Goal: Task Accomplishment & Management: Use online tool/utility

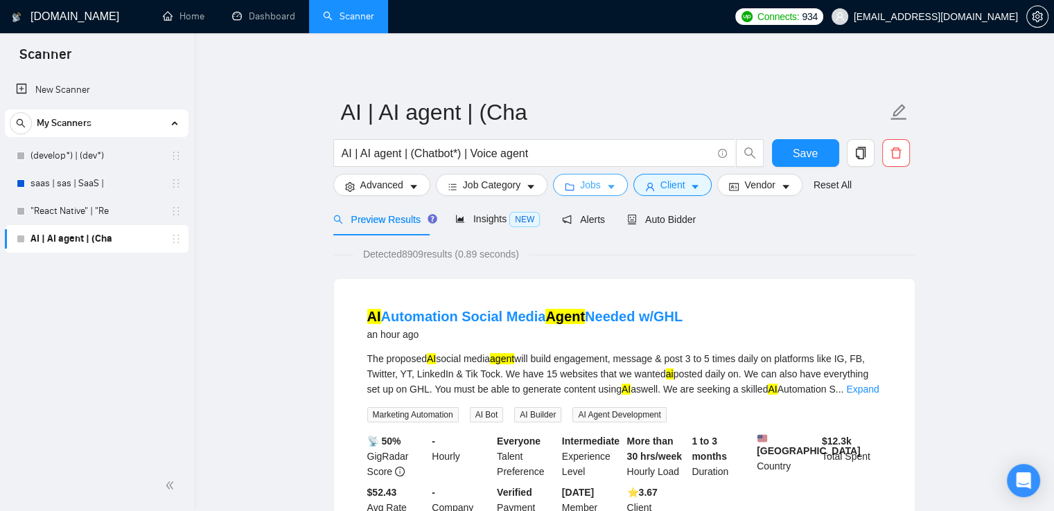
click at [596, 180] on span "Jobs" at bounding box center [590, 184] width 21 height 15
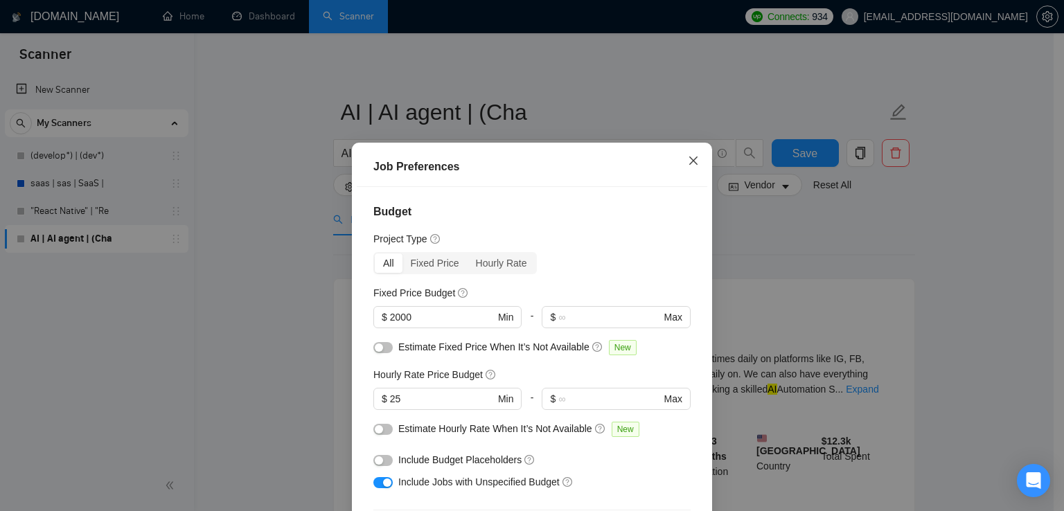
click at [678, 166] on span "Close" at bounding box center [693, 161] width 37 height 37
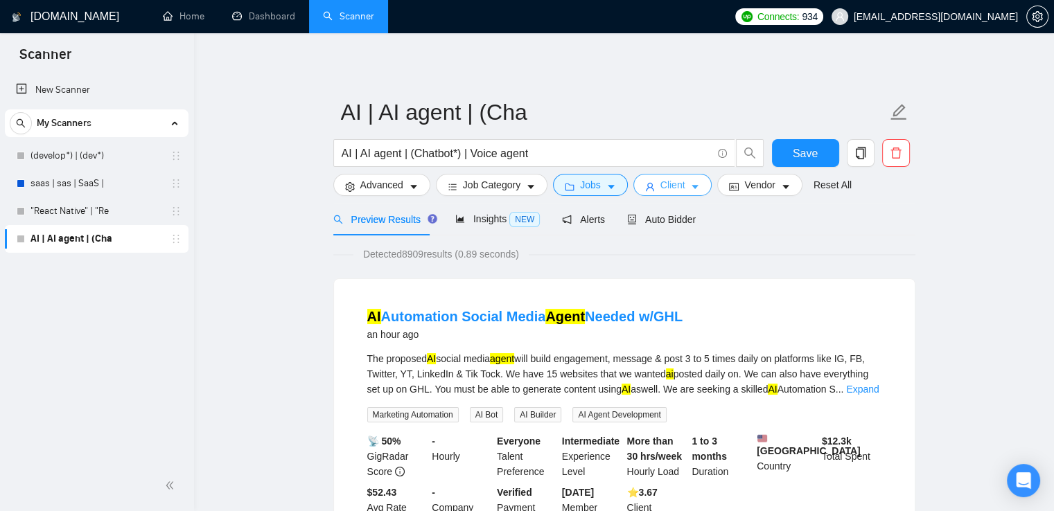
click at [678, 181] on span "Client" at bounding box center [672, 184] width 25 height 15
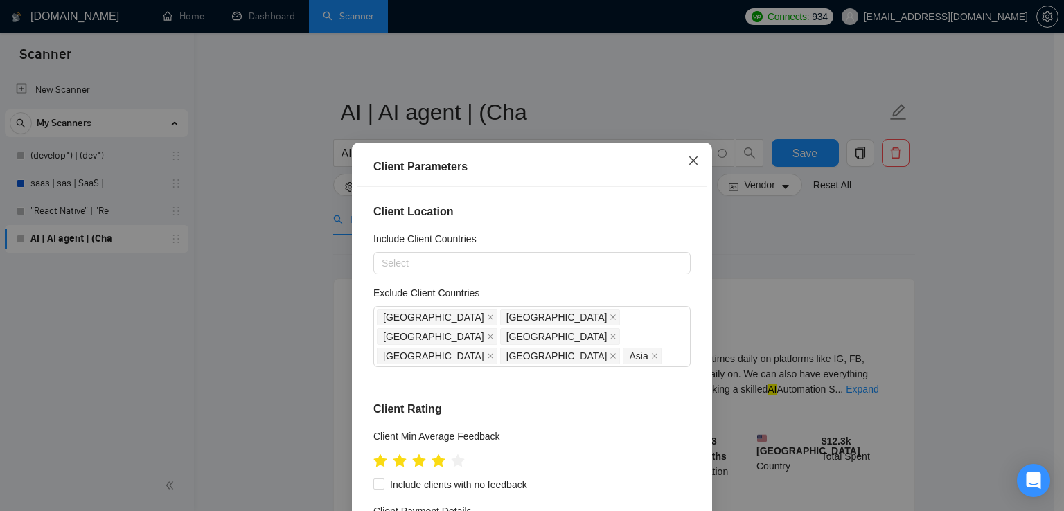
click at [687, 172] on span "Close" at bounding box center [693, 161] width 37 height 37
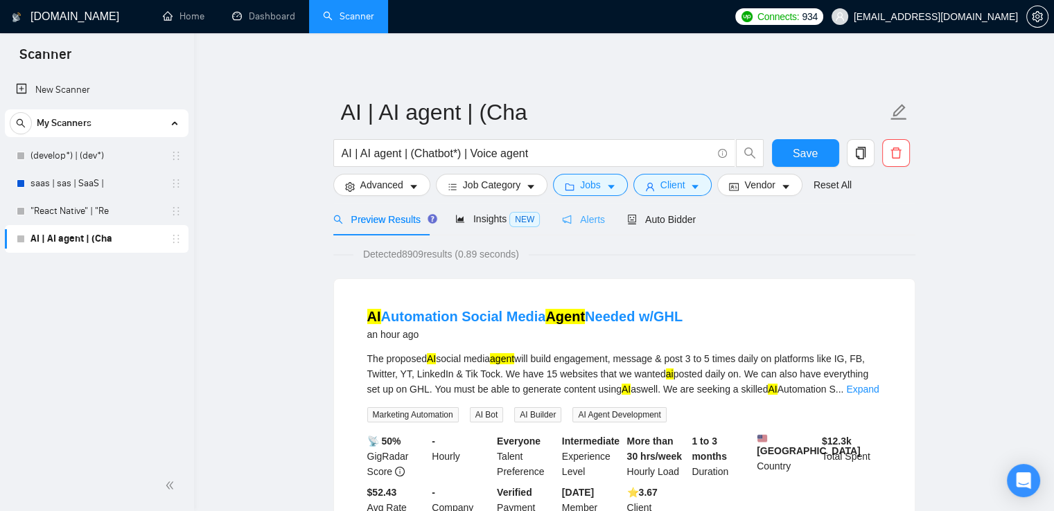
click at [581, 229] on div "Alerts" at bounding box center [583, 219] width 43 height 33
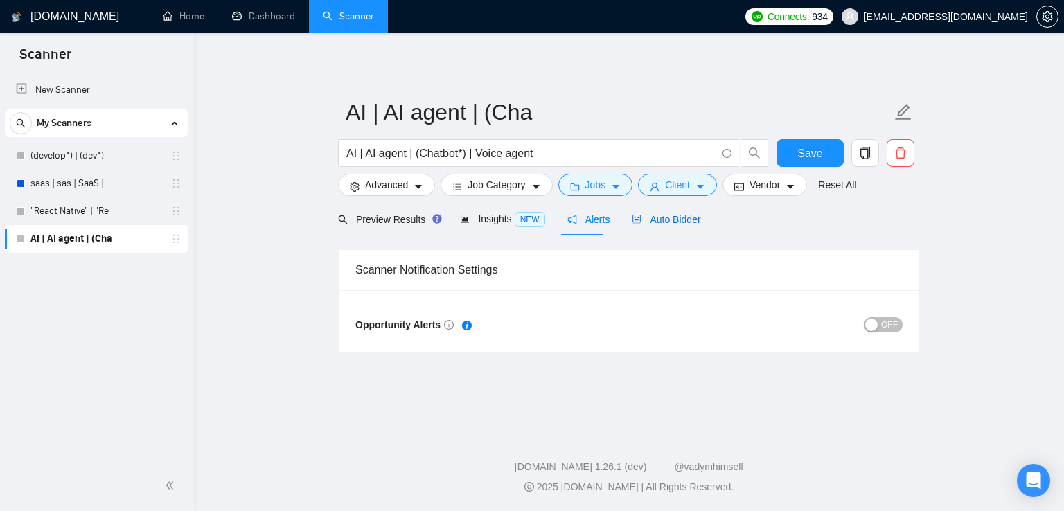
click at [638, 222] on span "Auto Bidder" at bounding box center [666, 219] width 69 height 11
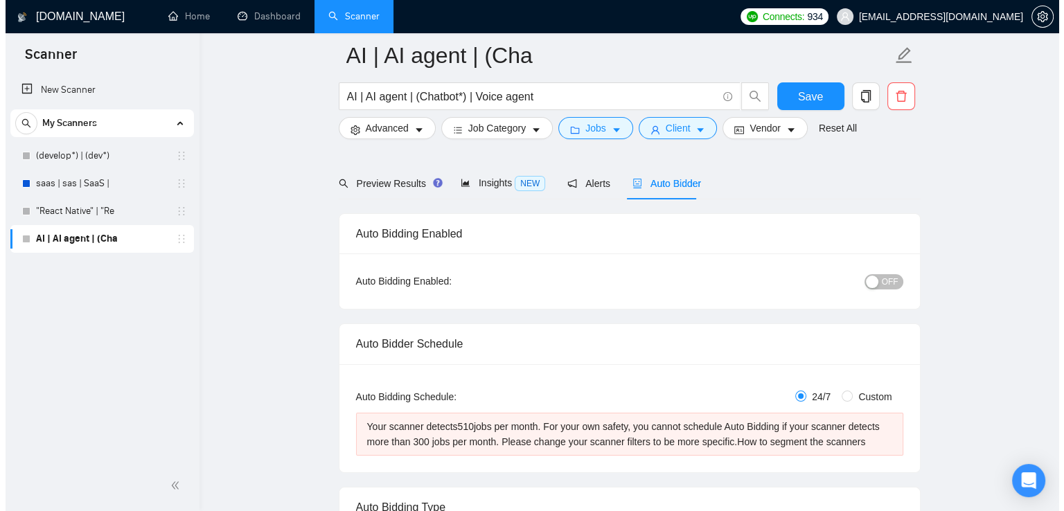
scroll to position [97, 0]
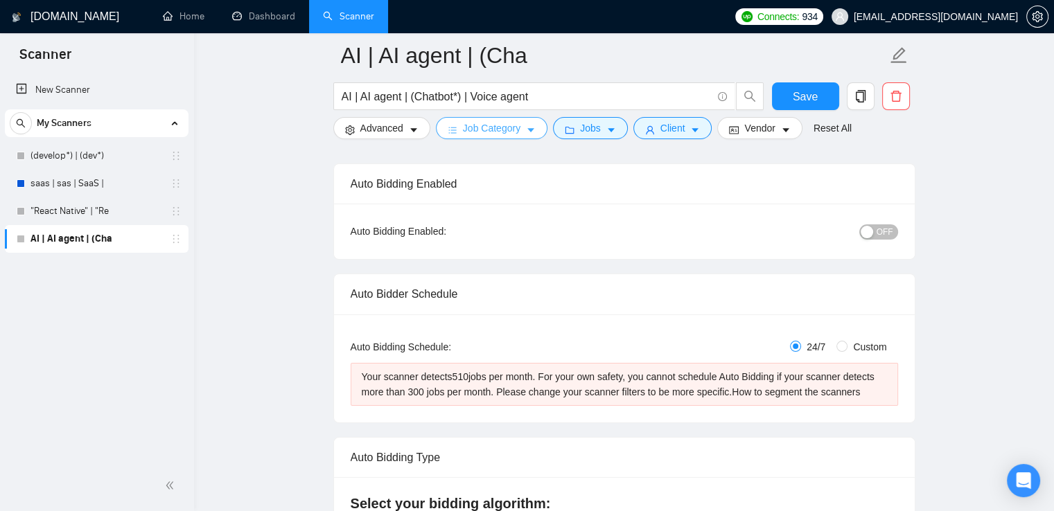
click at [468, 122] on span "Job Category" at bounding box center [492, 128] width 58 height 15
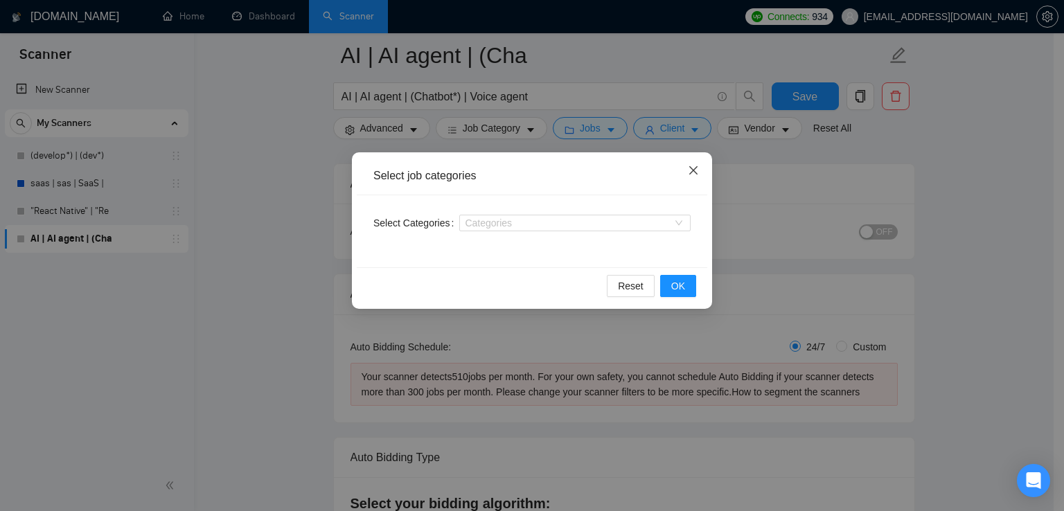
click at [704, 173] on span "Close" at bounding box center [693, 170] width 37 height 37
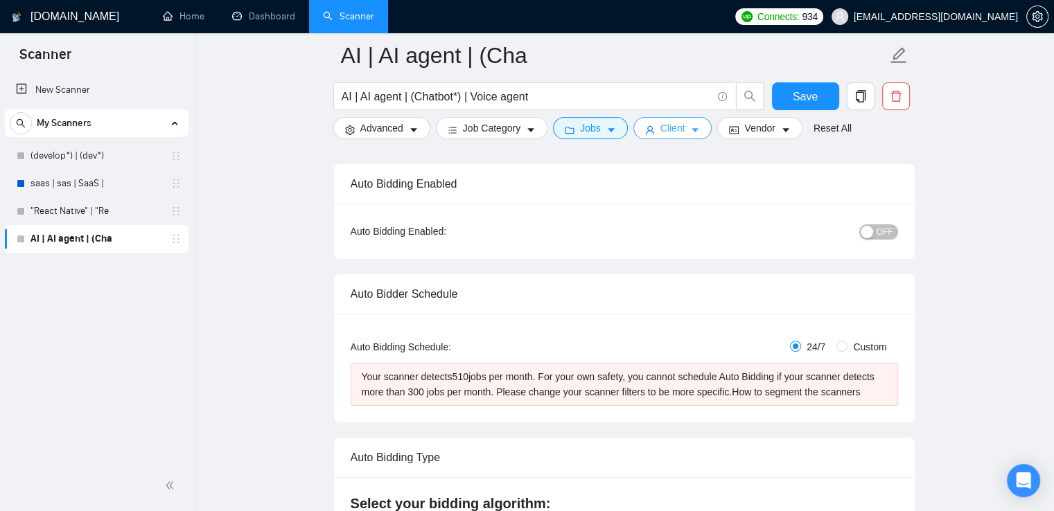
click at [683, 130] on button "Client" at bounding box center [672, 128] width 79 height 22
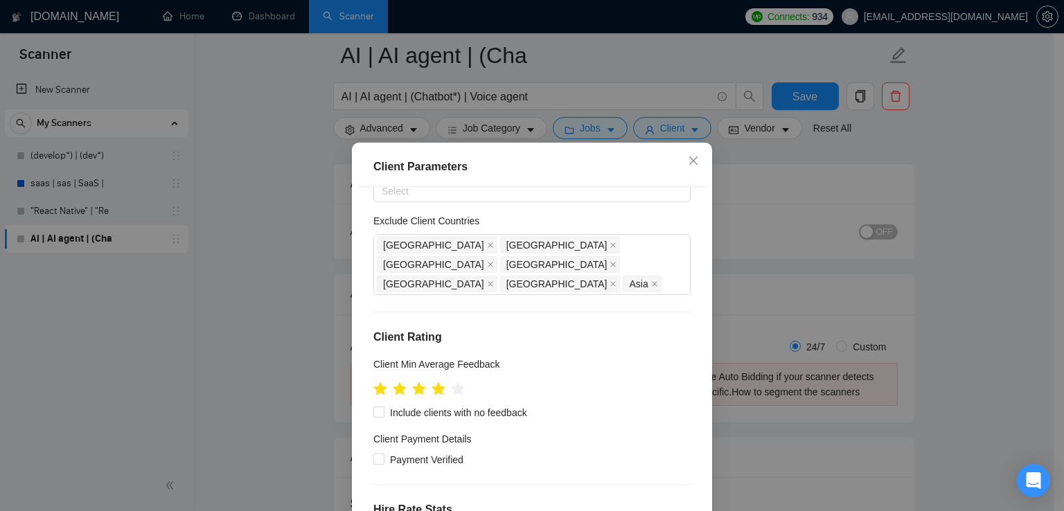
scroll to position [0, 0]
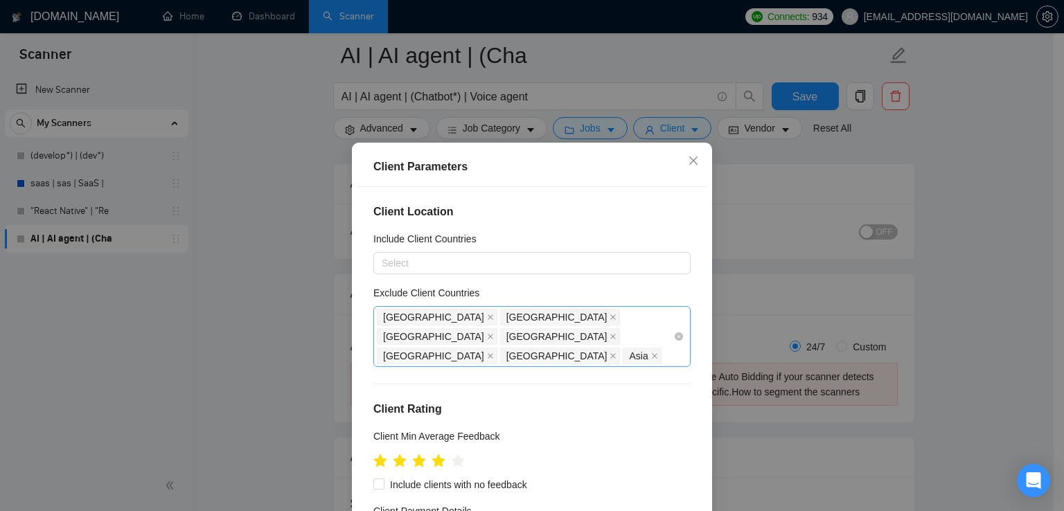
click at [523, 338] on div "[GEOGRAPHIC_DATA] [GEOGRAPHIC_DATA] [GEOGRAPHIC_DATA] [GEOGRAPHIC_DATA] [GEOGRA…" at bounding box center [525, 337] width 297 height 58
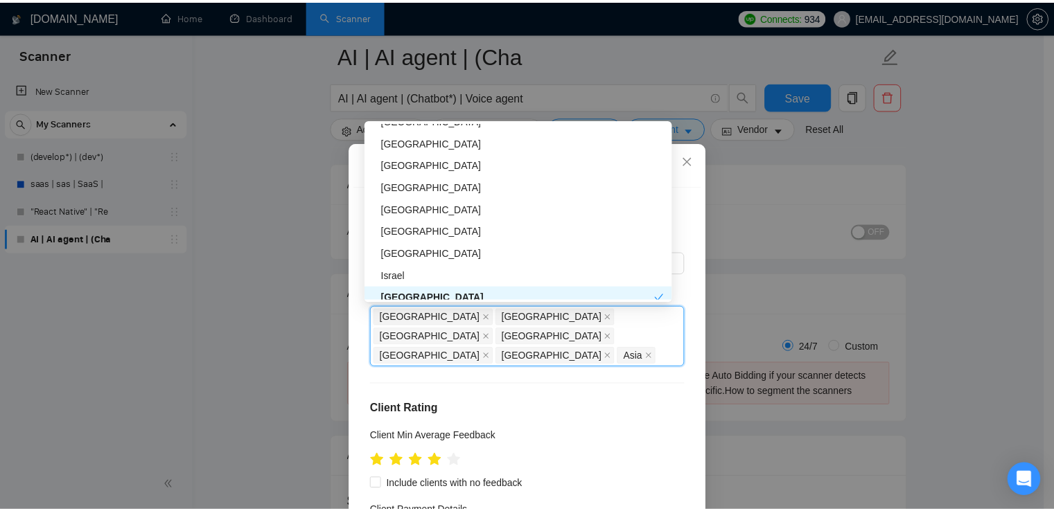
scroll to position [280, 0]
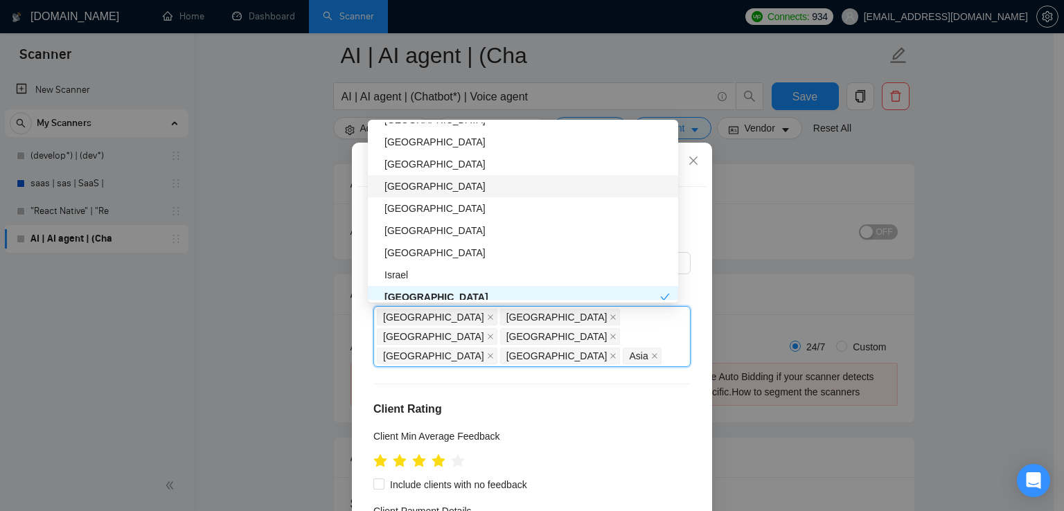
click at [499, 186] on div "[GEOGRAPHIC_DATA]" at bounding box center [527, 186] width 285 height 15
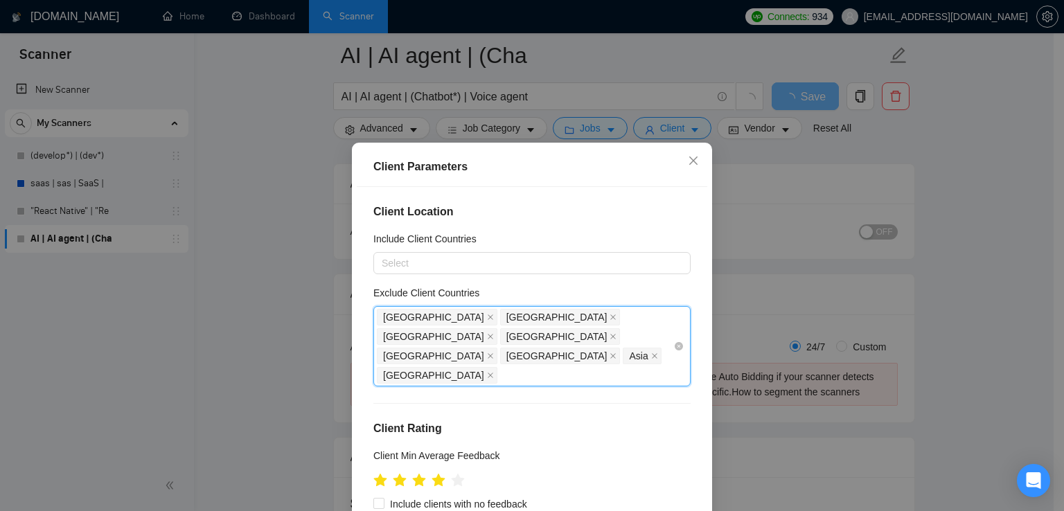
click at [621, 342] on div "[GEOGRAPHIC_DATA] [GEOGRAPHIC_DATA] [GEOGRAPHIC_DATA] [GEOGRAPHIC_DATA] [GEOGRA…" at bounding box center [525, 347] width 297 height 78
click at [690, 161] on icon "close" at bounding box center [693, 160] width 11 height 11
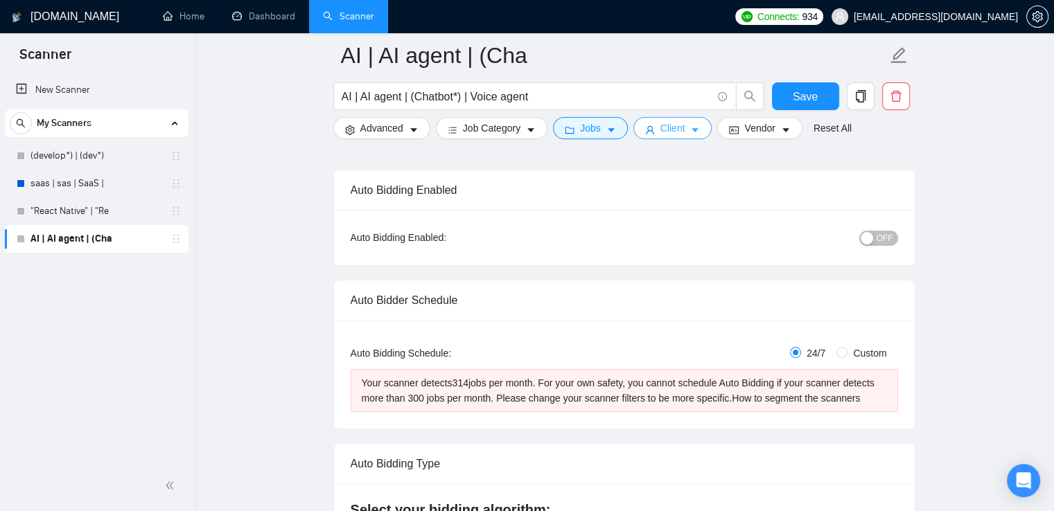
scroll to position [89, 0]
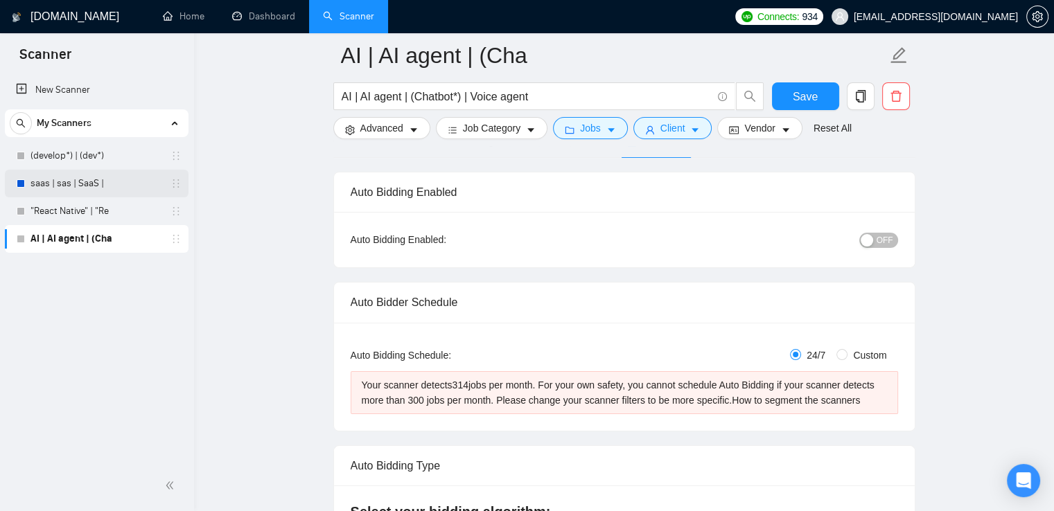
click at [93, 181] on link "saas | sas | SaaS |" at bounding box center [96, 184] width 132 height 28
click at [811, 103] on span "Save" at bounding box center [805, 96] width 25 height 17
click at [102, 191] on link "saas | sas | SaaS |" at bounding box center [96, 184] width 132 height 28
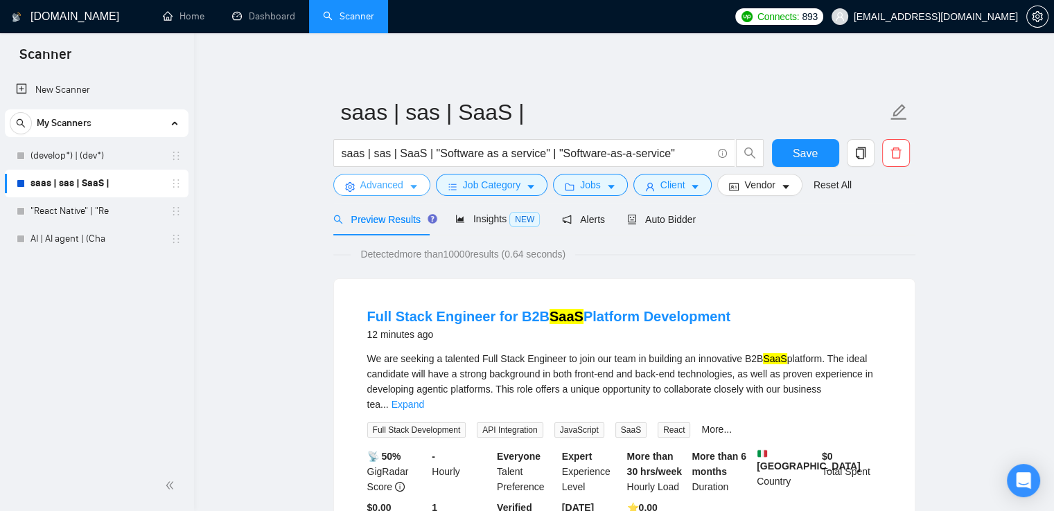
click at [380, 180] on span "Advanced" at bounding box center [381, 184] width 43 height 15
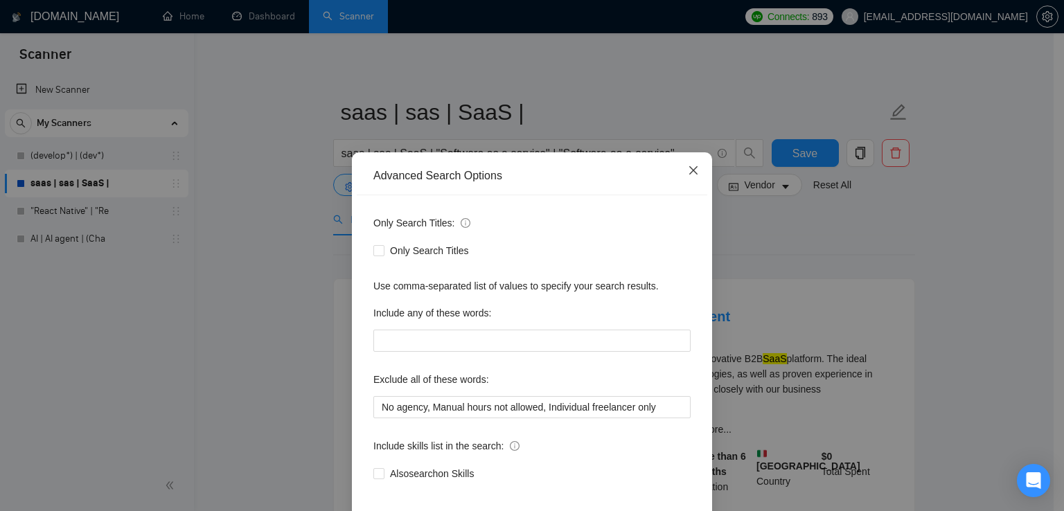
click at [689, 175] on icon "close" at bounding box center [693, 170] width 11 height 11
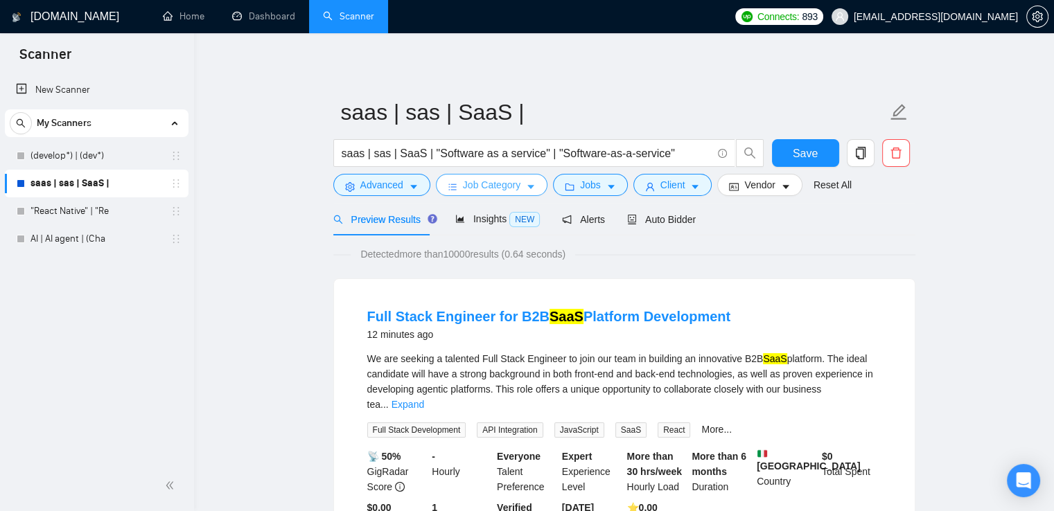
click at [517, 192] on span "Job Category" at bounding box center [492, 184] width 58 height 15
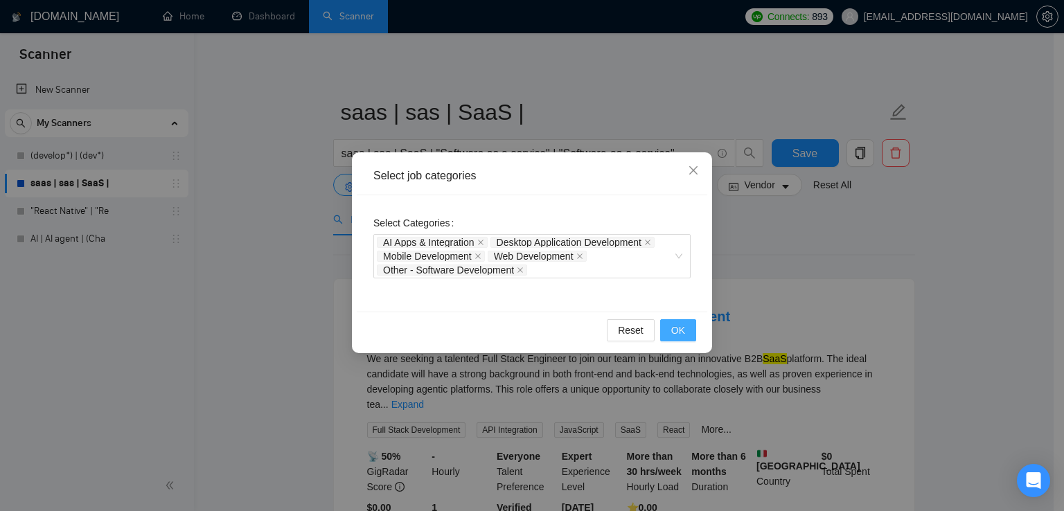
click at [681, 323] on span "OK" at bounding box center [678, 330] width 14 height 15
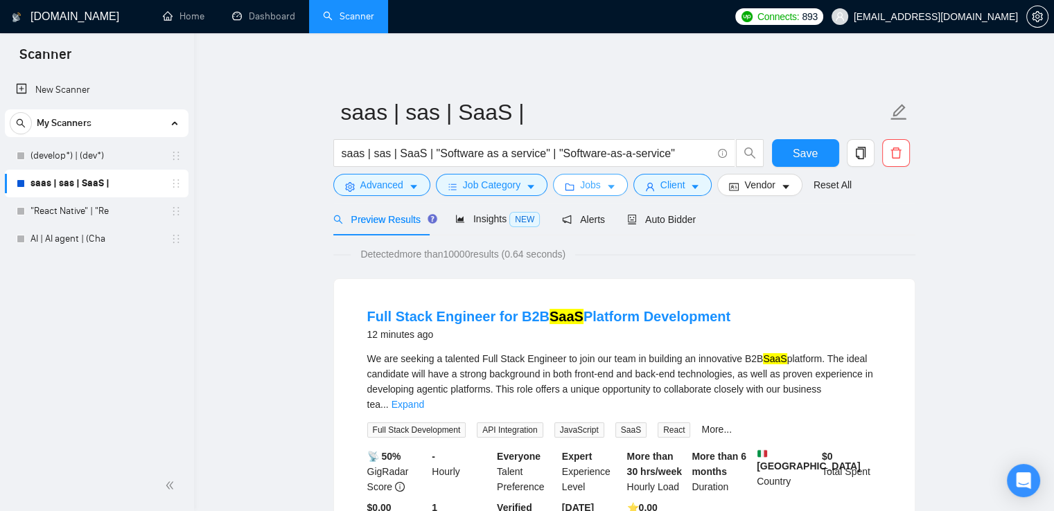
click at [582, 183] on span "Jobs" at bounding box center [590, 184] width 21 height 15
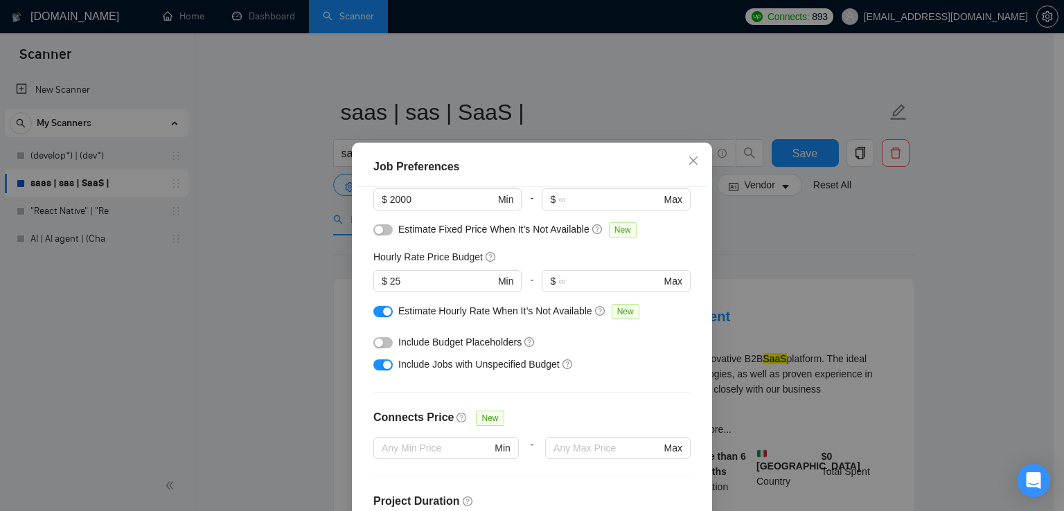
scroll to position [118, 0]
click at [378, 341] on button "button" at bounding box center [382, 342] width 19 height 11
click at [383, 341] on div "button" at bounding box center [387, 342] width 8 height 8
click at [378, 341] on button "button" at bounding box center [382, 342] width 19 height 11
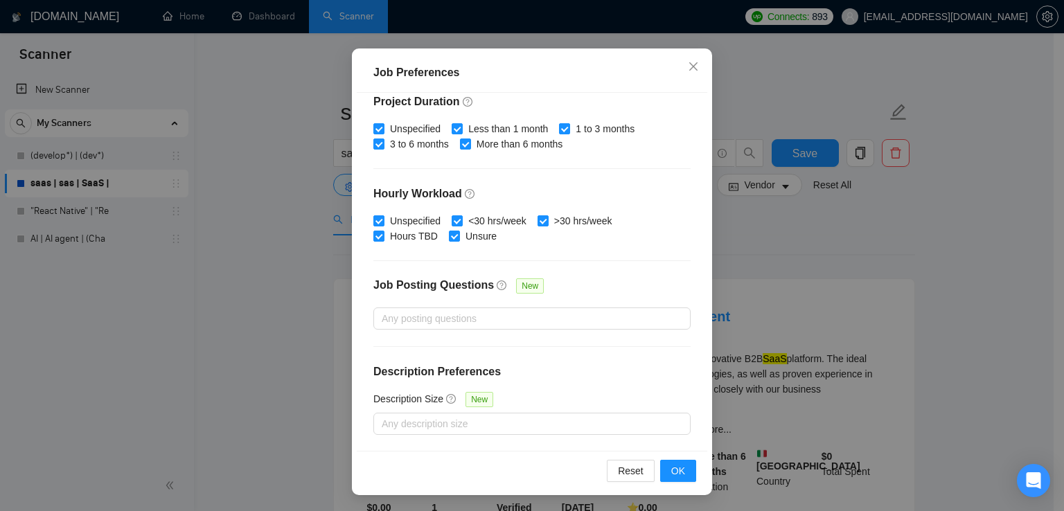
scroll to position [0, 0]
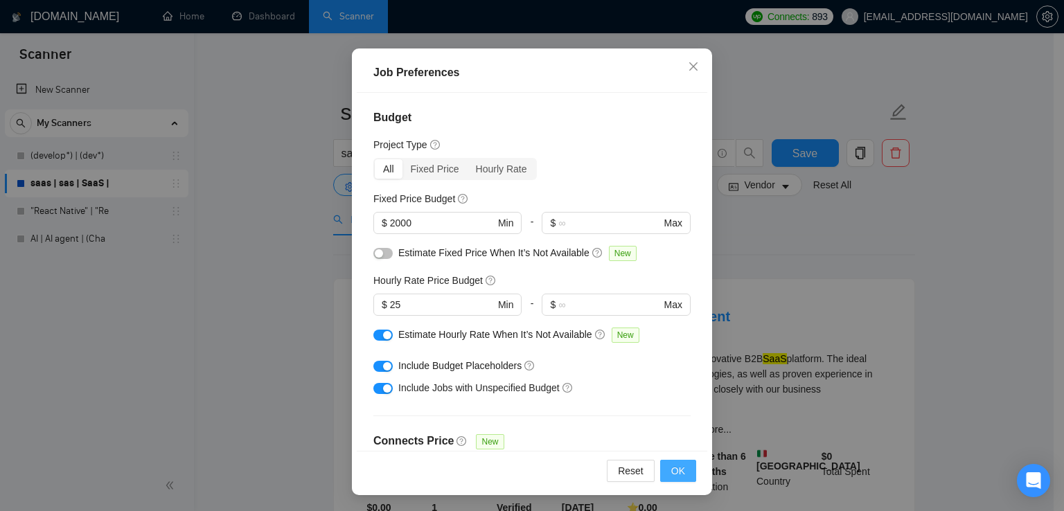
click at [683, 479] on button "OK" at bounding box center [678, 471] width 36 height 22
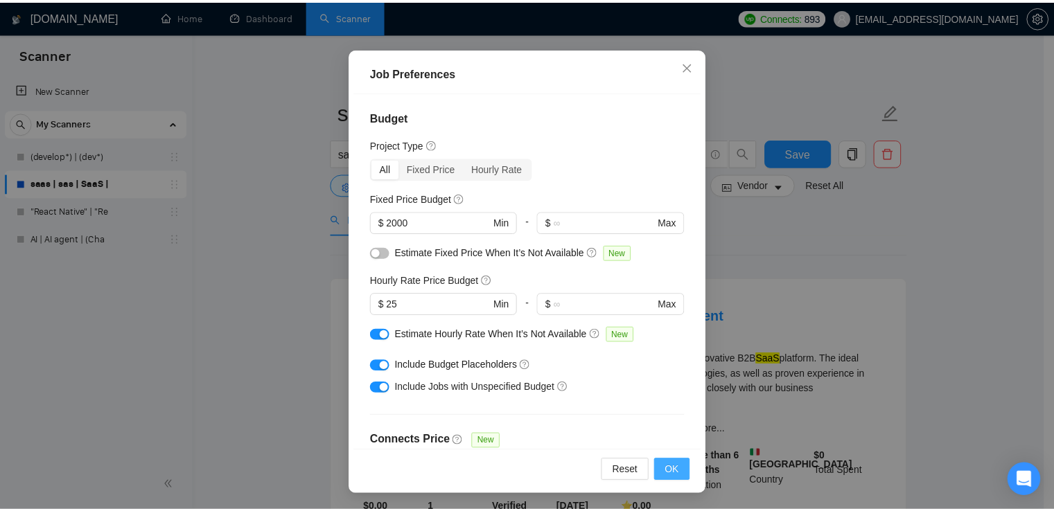
scroll to position [35, 0]
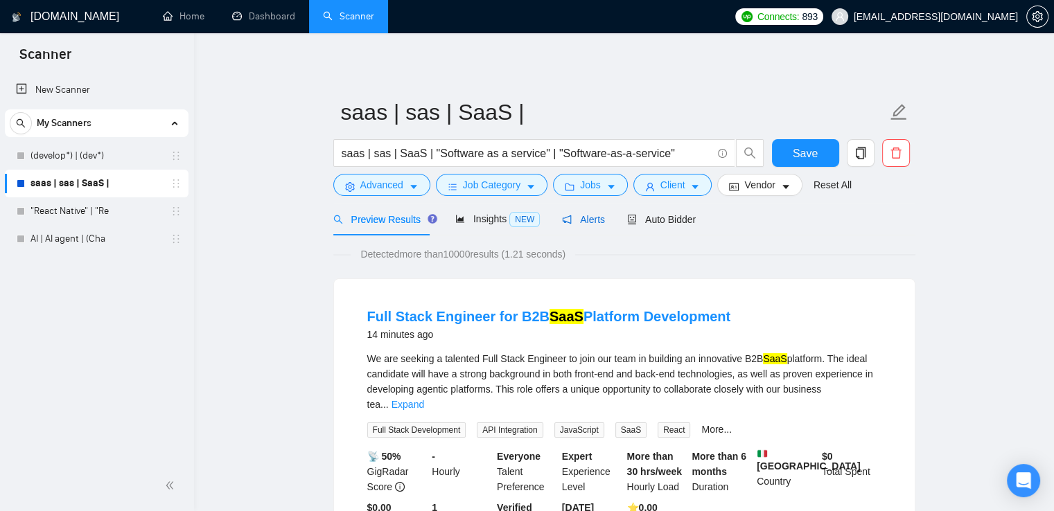
click at [574, 226] on div "Alerts" at bounding box center [583, 219] width 43 height 15
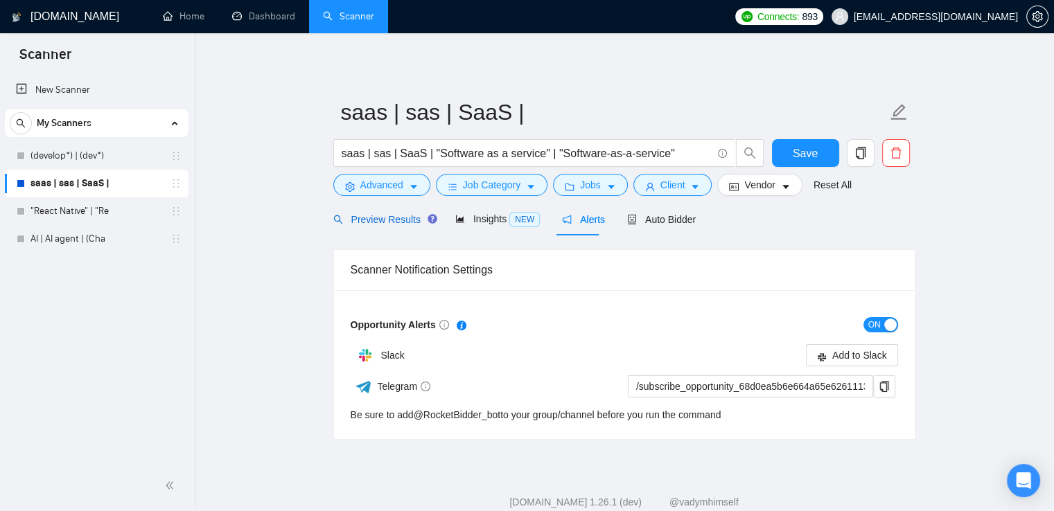
click at [394, 222] on span "Preview Results" at bounding box center [383, 219] width 100 height 11
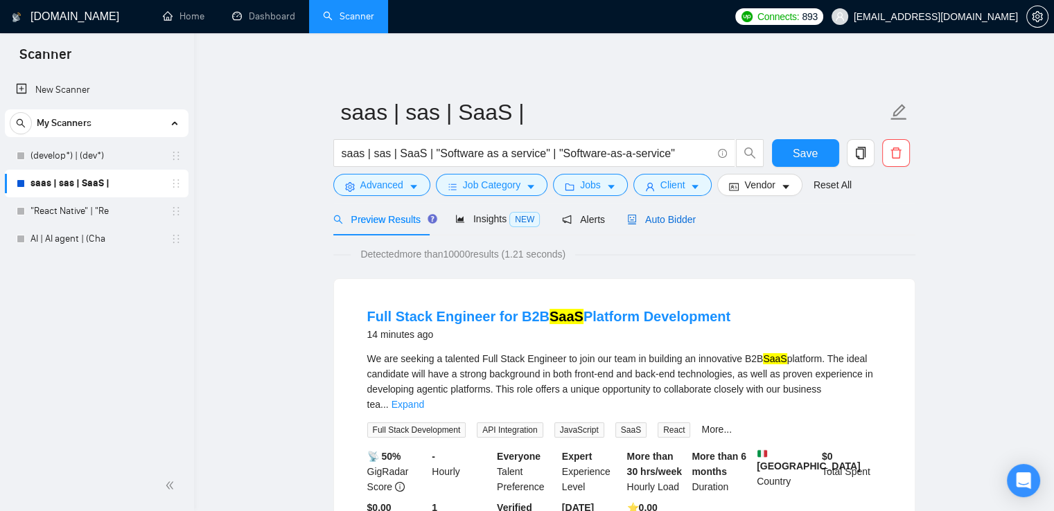
click at [679, 225] on span "Auto Bidder" at bounding box center [661, 219] width 69 height 11
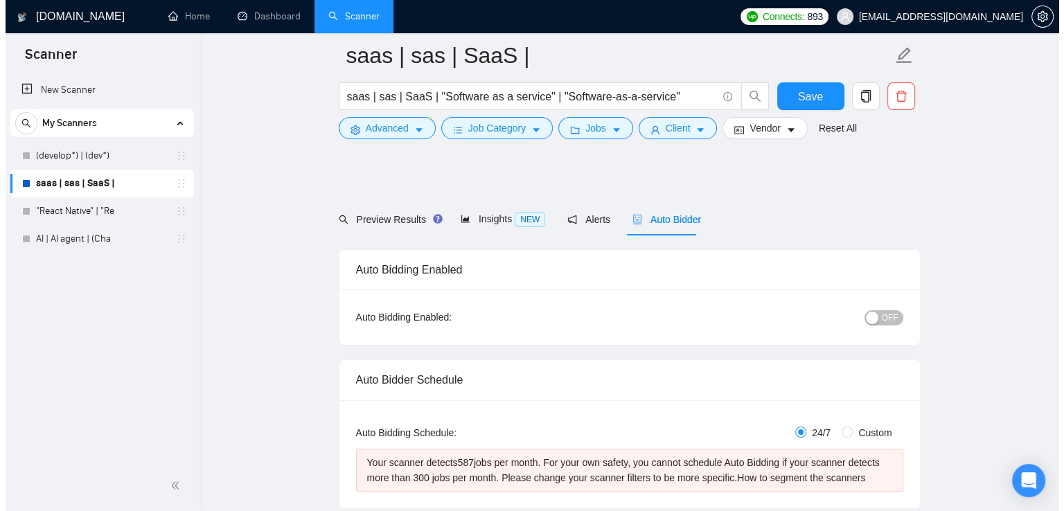
scroll to position [113, 0]
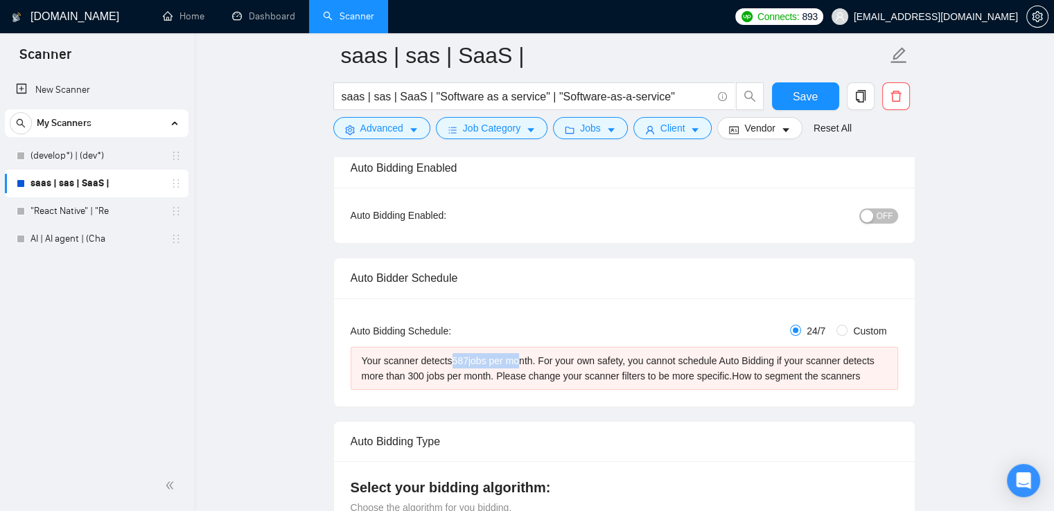
drag, startPoint x: 448, startPoint y: 361, endPoint x: 516, endPoint y: 352, distance: 68.5
click at [516, 353] on div "Your scanner detects 587 jobs per month. For your own safety, you cannot schedu…" at bounding box center [624, 368] width 525 height 30
drag, startPoint x: 410, startPoint y: 378, endPoint x: 421, endPoint y: 376, distance: 12.0
click at [421, 376] on div "Your scanner detects 587 jobs per month. For your own safety, you cannot schedu…" at bounding box center [624, 368] width 525 height 30
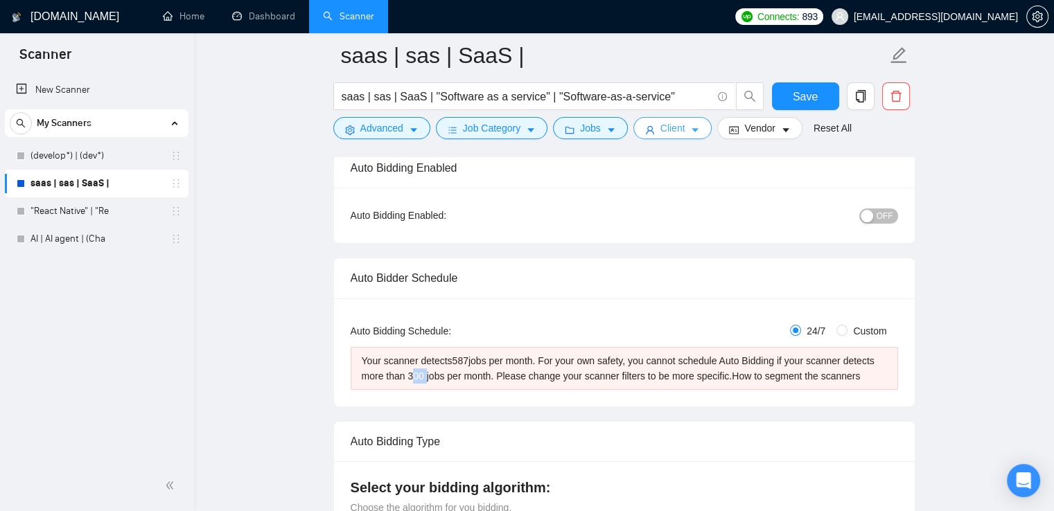
click at [660, 126] on span "Client" at bounding box center [672, 128] width 25 height 15
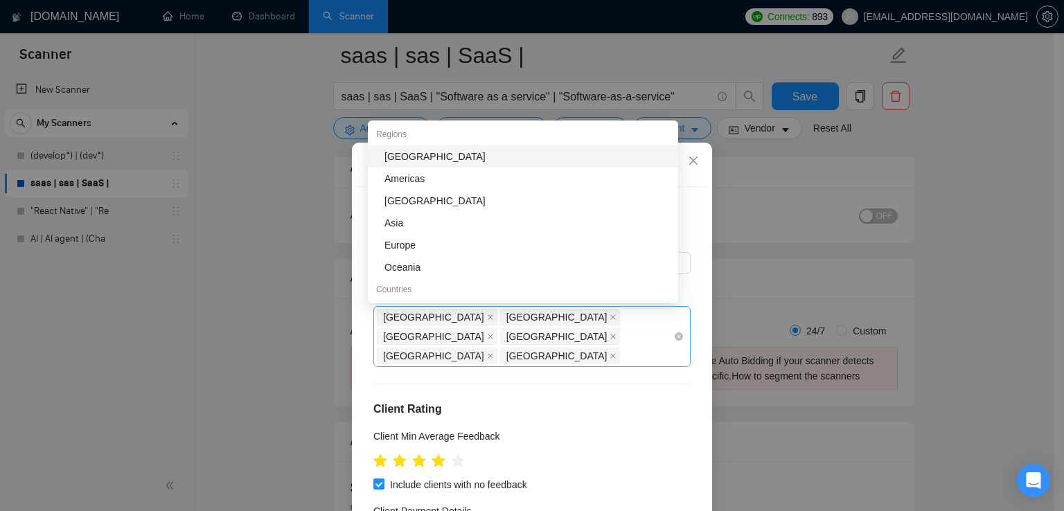
click at [538, 337] on div "[GEOGRAPHIC_DATA] [GEOGRAPHIC_DATA] [GEOGRAPHIC_DATA] [GEOGRAPHIC_DATA] [GEOGRA…" at bounding box center [525, 337] width 297 height 58
click at [464, 222] on div "Asia" at bounding box center [527, 223] width 285 height 15
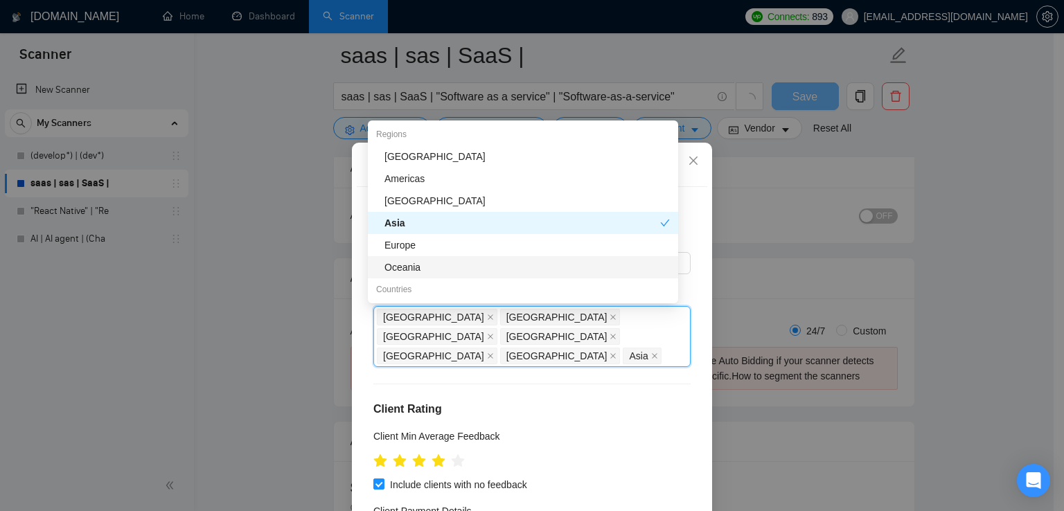
click at [585, 401] on h4 "Client Rating" at bounding box center [531, 409] width 317 height 17
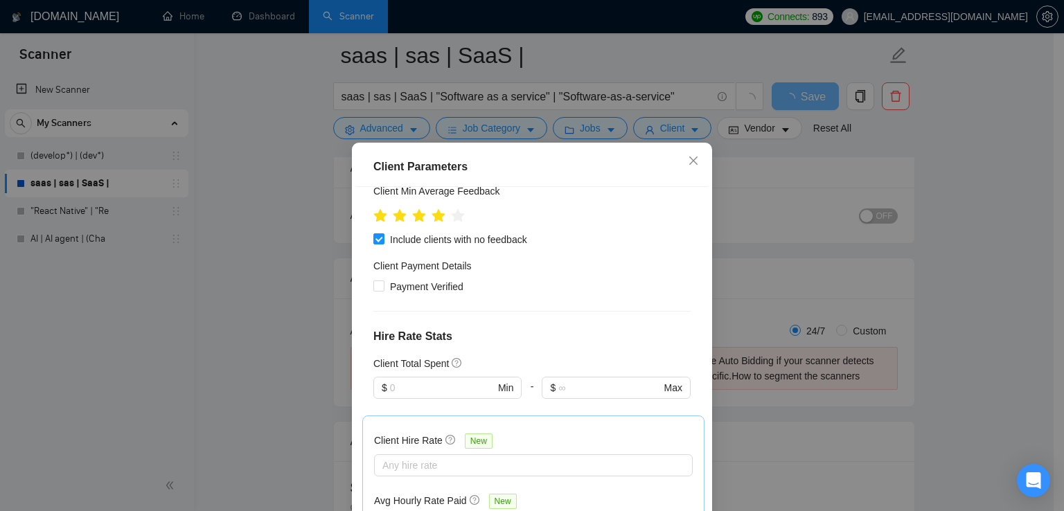
scroll to position [246, 0]
click at [688, 157] on icon "close" at bounding box center [693, 160] width 11 height 11
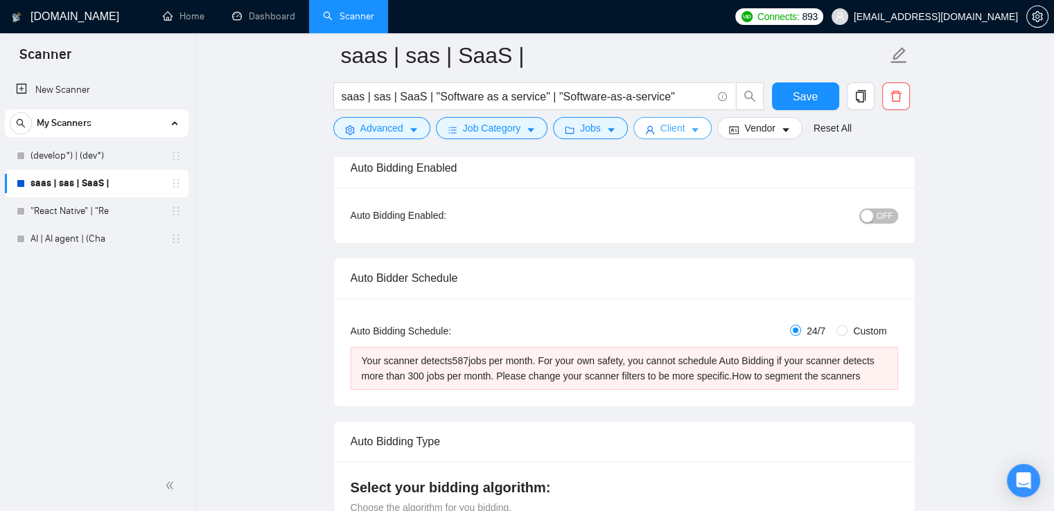
click at [675, 134] on span "Client" at bounding box center [672, 128] width 25 height 15
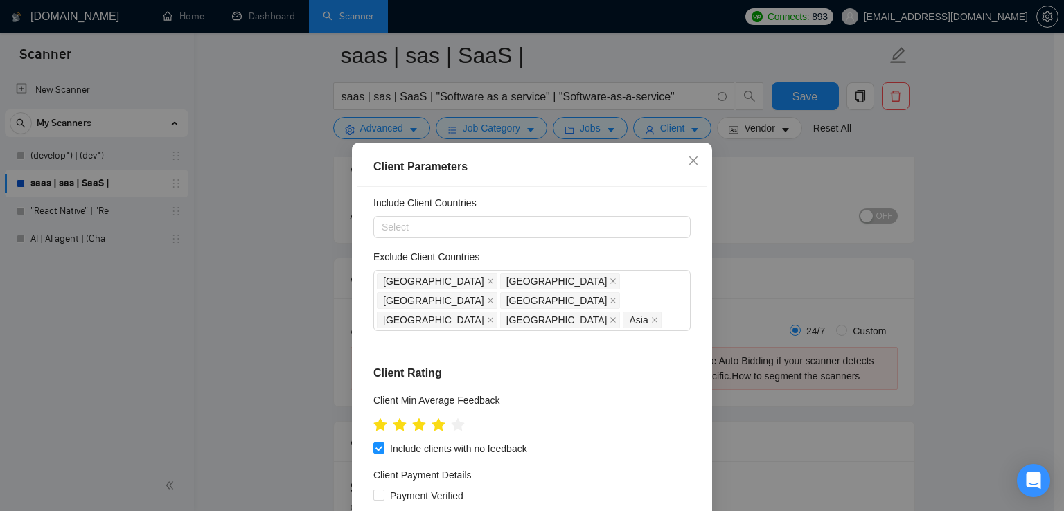
scroll to position [34, 0]
click at [539, 301] on div "[GEOGRAPHIC_DATA] [GEOGRAPHIC_DATA] [GEOGRAPHIC_DATA] [GEOGRAPHIC_DATA] [GEOGRA…" at bounding box center [525, 303] width 297 height 58
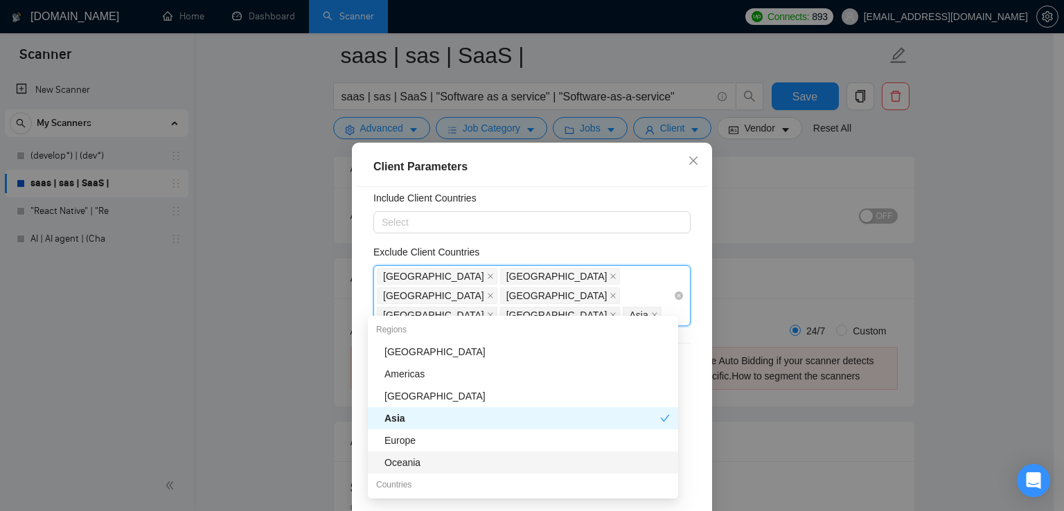
scroll to position [42, 0]
click at [470, 426] on div "Asia" at bounding box center [523, 418] width 310 height 22
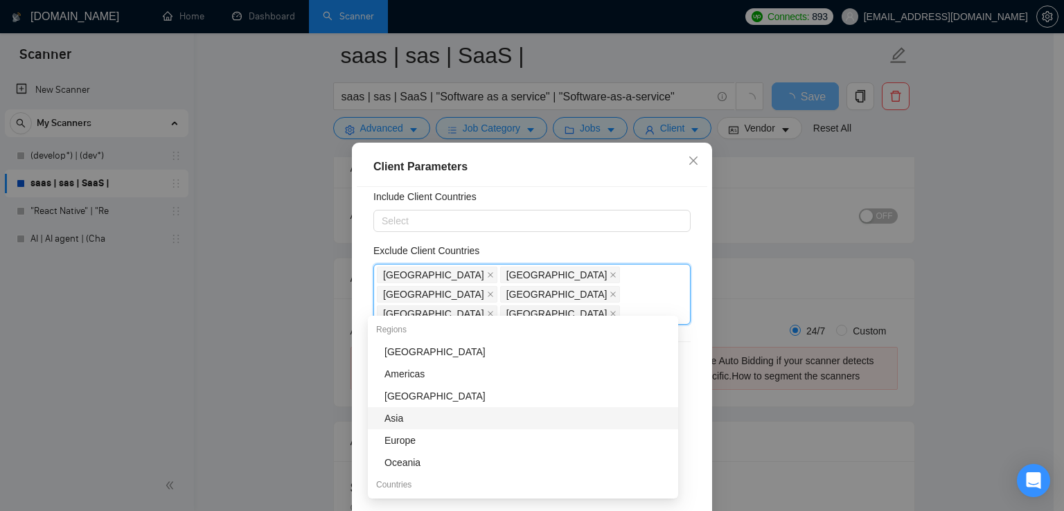
click at [470, 423] on div "Asia" at bounding box center [527, 418] width 285 height 15
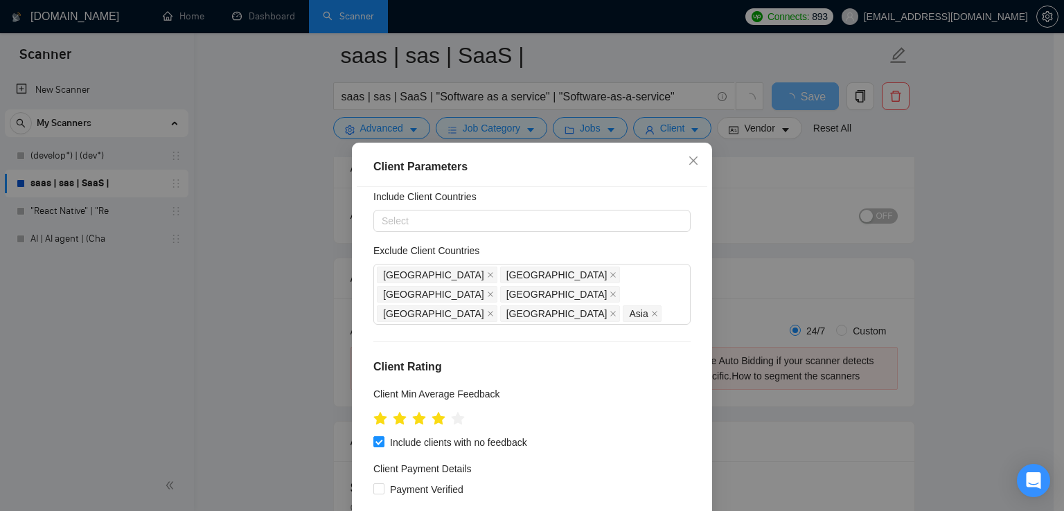
click at [591, 247] on div "Exclude Client Countries" at bounding box center [531, 253] width 317 height 21
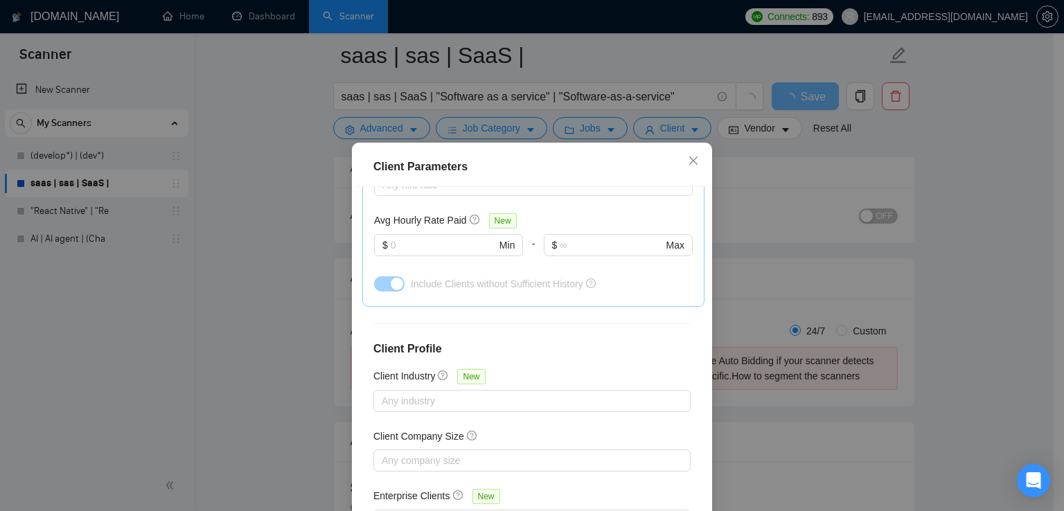
scroll to position [94, 0]
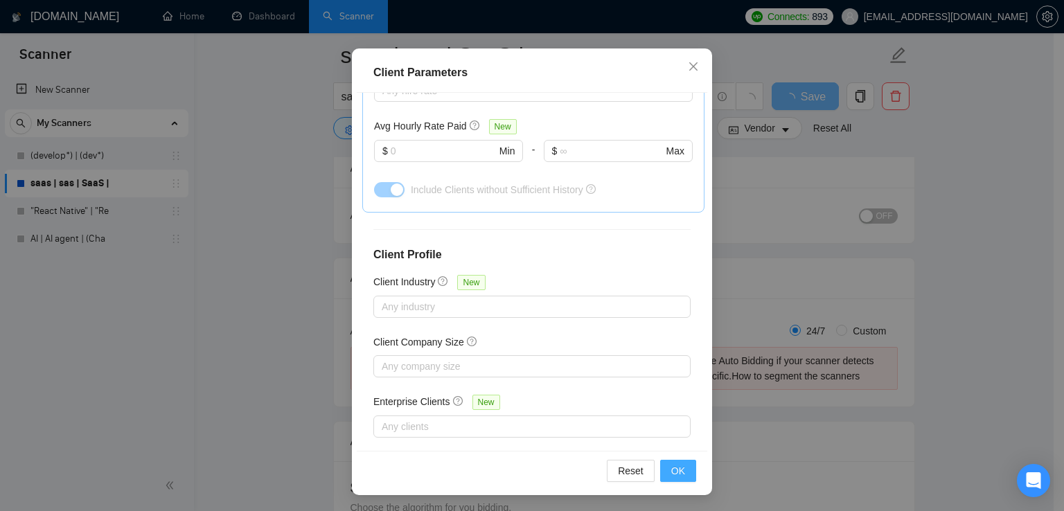
click at [671, 472] on span "OK" at bounding box center [678, 471] width 14 height 15
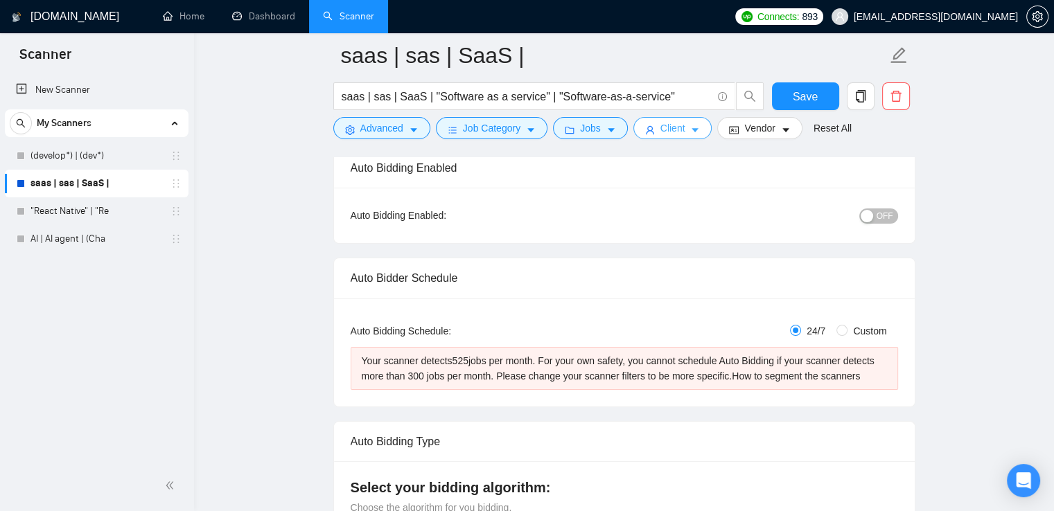
click at [679, 132] on span "Client" at bounding box center [672, 128] width 25 height 15
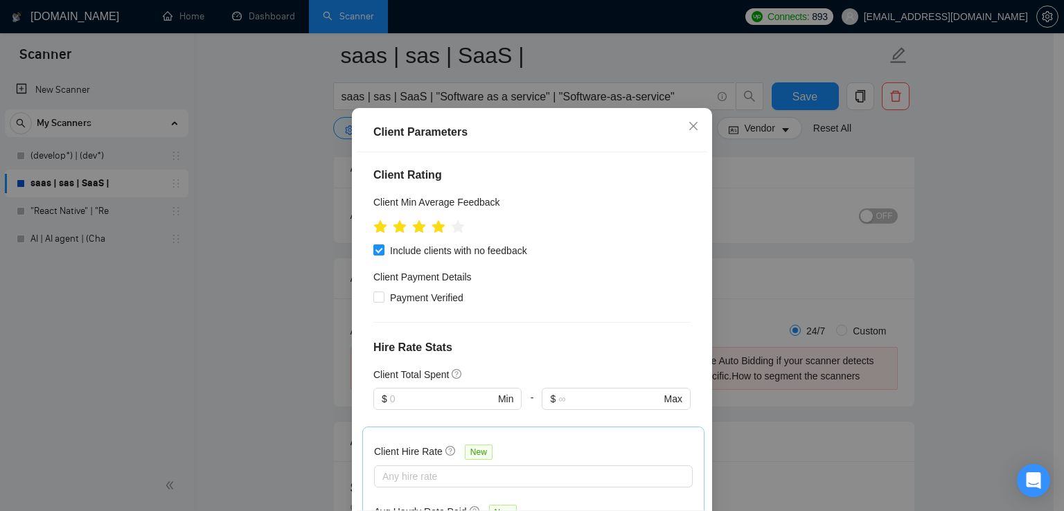
scroll to position [0, 0]
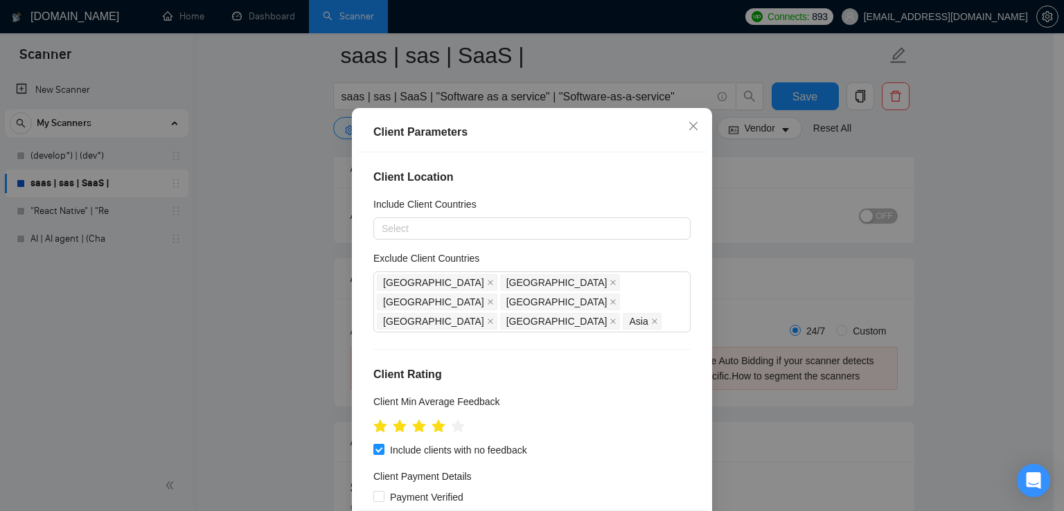
click at [543, 331] on div "[GEOGRAPHIC_DATA] [GEOGRAPHIC_DATA] [GEOGRAPHIC_DATA] [GEOGRAPHIC_DATA] [GEOGRA…" at bounding box center [525, 302] width 297 height 58
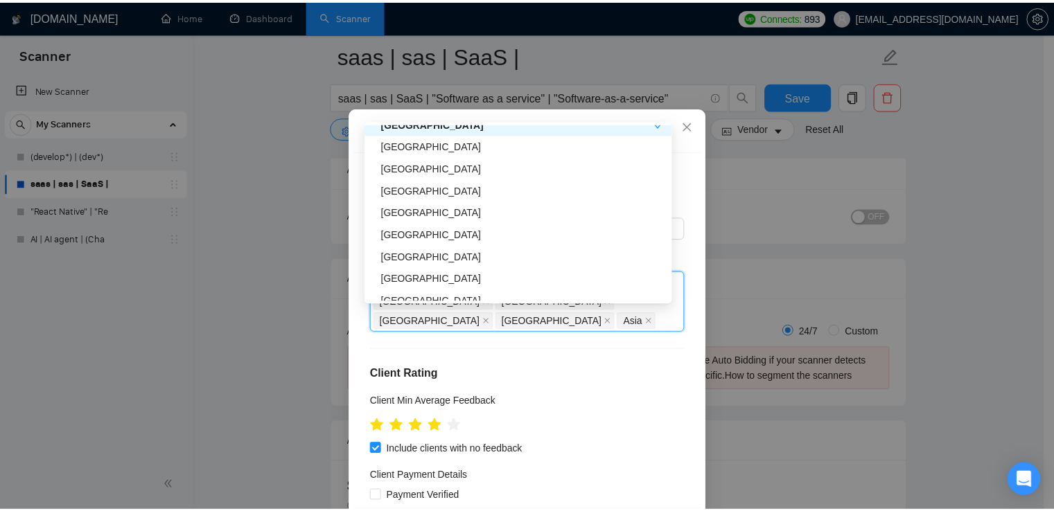
scroll to position [569, 0]
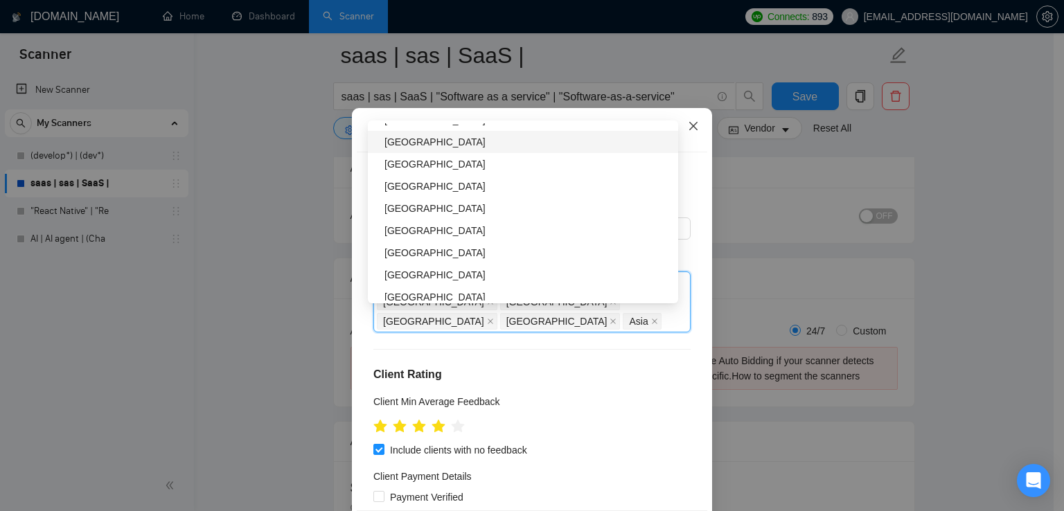
click at [688, 132] on icon "close" at bounding box center [693, 126] width 11 height 11
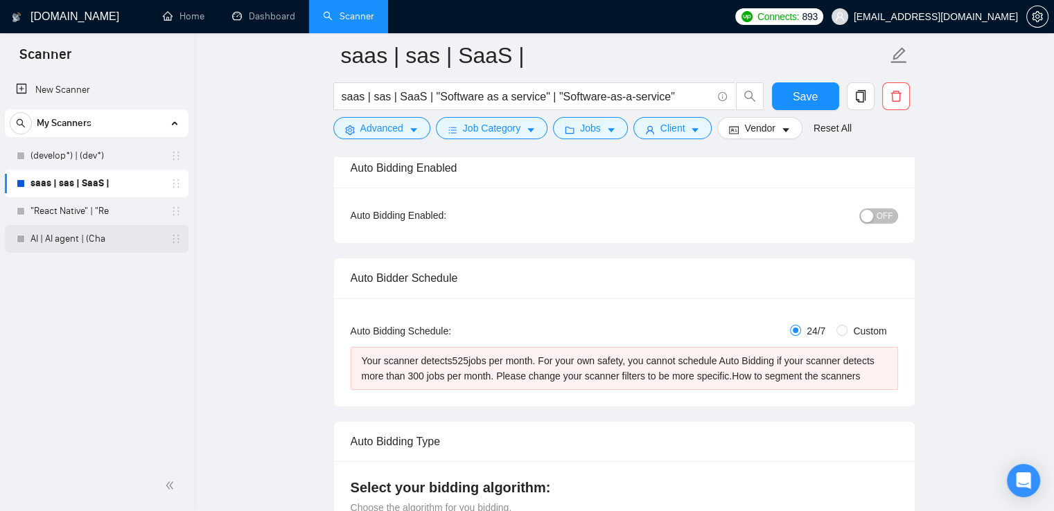
click at [69, 231] on link "AI | AI agent | (Cha" at bounding box center [96, 239] width 132 height 28
click at [806, 89] on span "Save" at bounding box center [805, 96] width 25 height 17
click at [102, 242] on link "AI | AI agent | (Cha" at bounding box center [96, 239] width 132 height 28
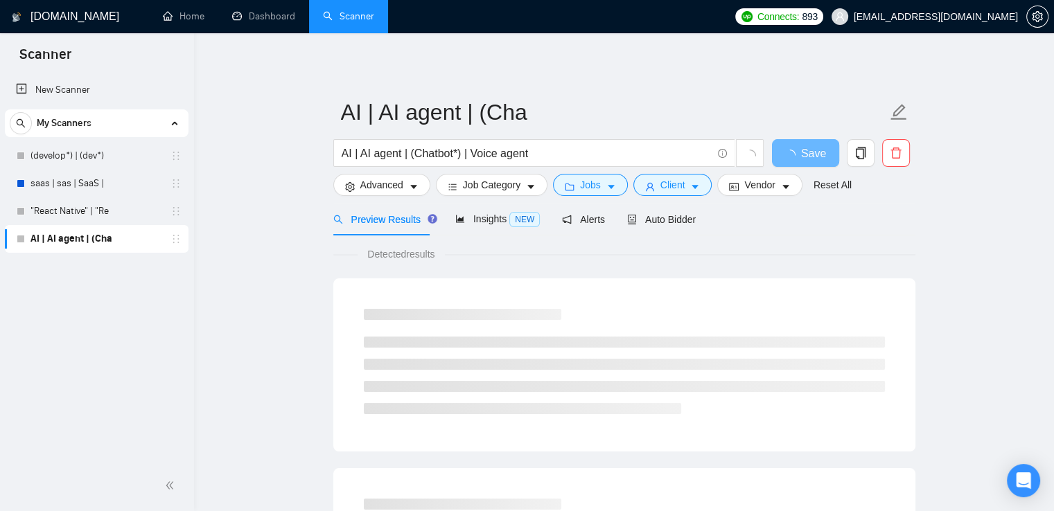
drag, startPoint x: 102, startPoint y: 242, endPoint x: 227, endPoint y: 211, distance: 129.1
click at [89, 238] on link "AI | AI agent | (Cha" at bounding box center [96, 239] width 132 height 28
click at [40, 87] on link "New Scanner" at bounding box center [96, 90] width 161 height 28
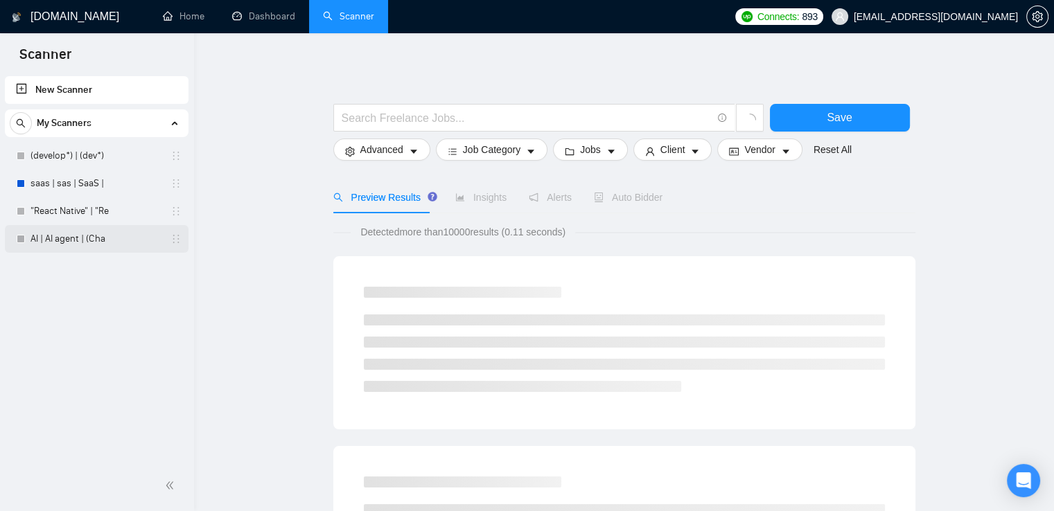
click at [80, 234] on link "AI | AI agent | (Cha" at bounding box center [96, 239] width 132 height 28
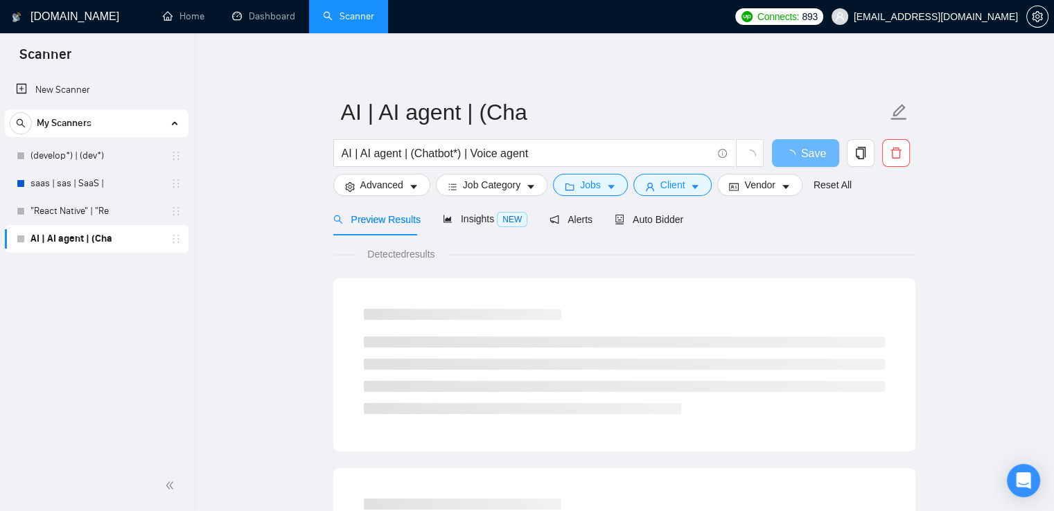
click at [80, 234] on link "AI | AI agent | (Cha" at bounding box center [96, 239] width 132 height 28
click at [396, 187] on span "Advanced" at bounding box center [381, 184] width 43 height 15
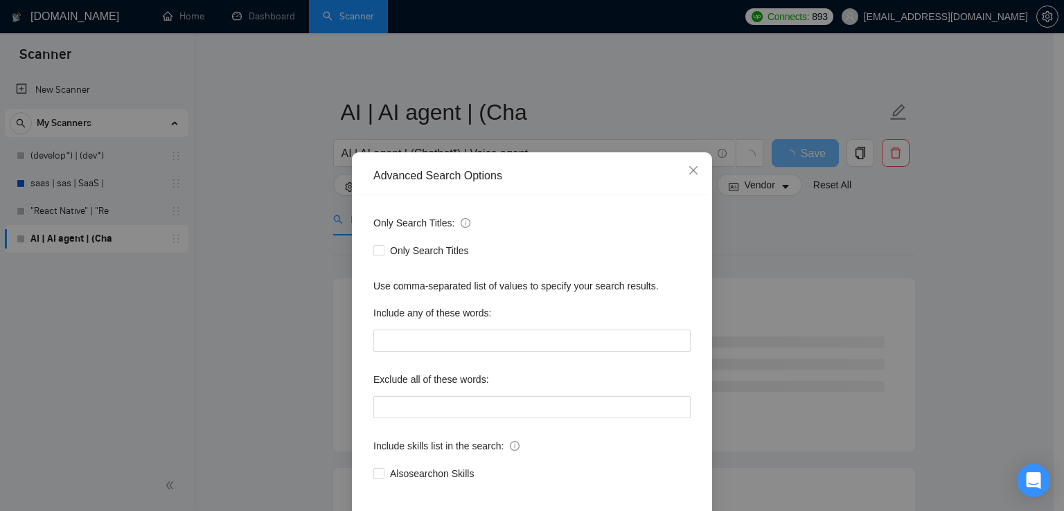
scroll to position [65, 0]
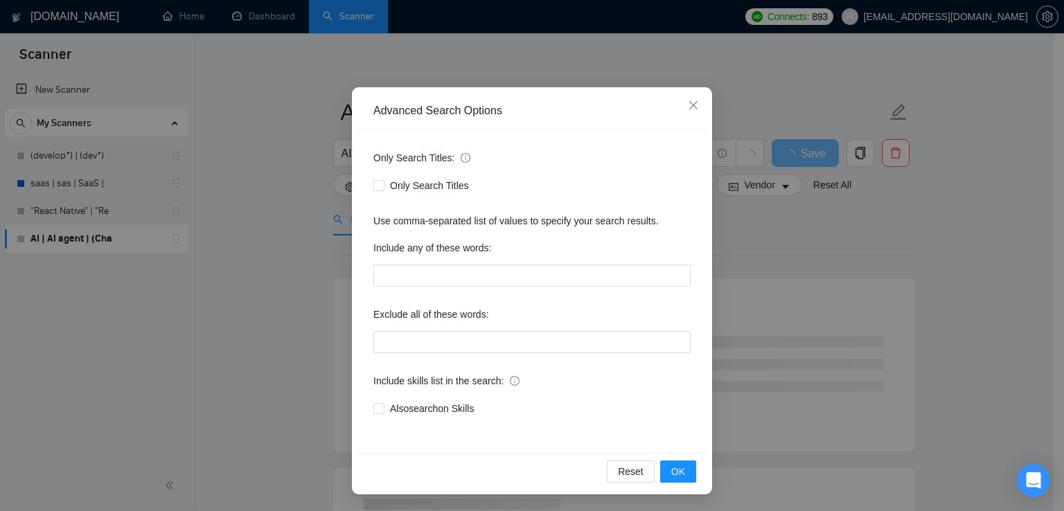
click at [327, 272] on div "Advanced Search Options Only Search Titles: Only Search Titles Use comma-separa…" at bounding box center [532, 255] width 1064 height 511
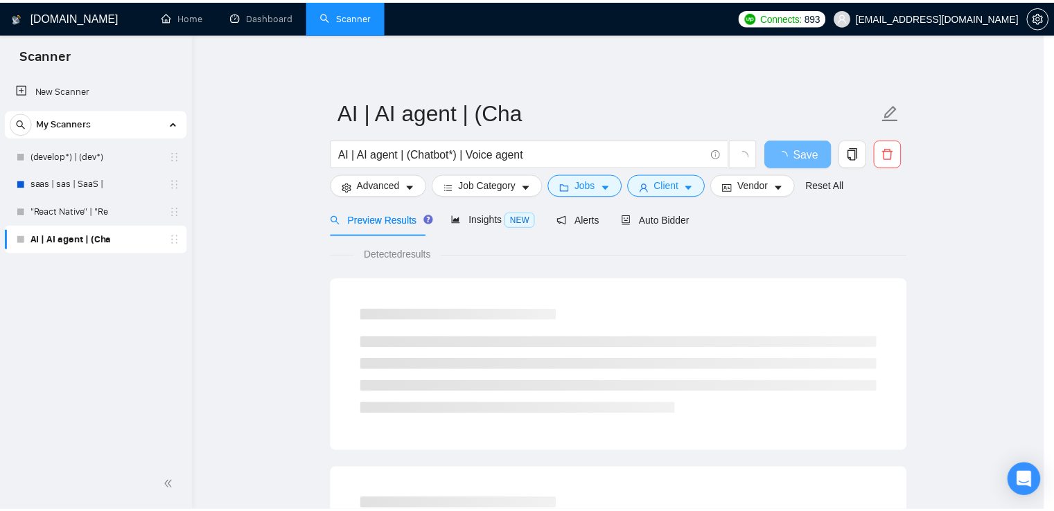
scroll to position [0, 0]
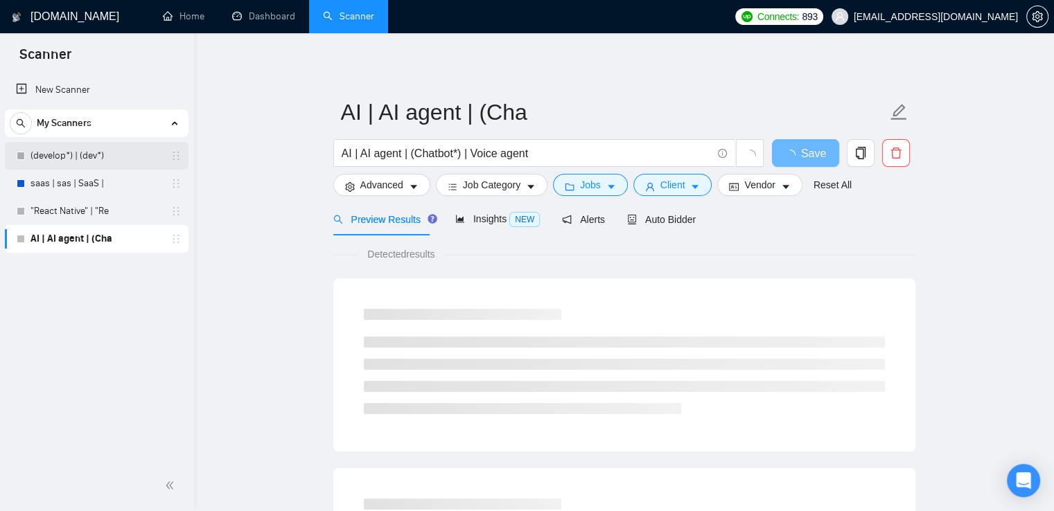
click at [81, 150] on link "(develop*) | (dev*)" at bounding box center [96, 156] width 132 height 28
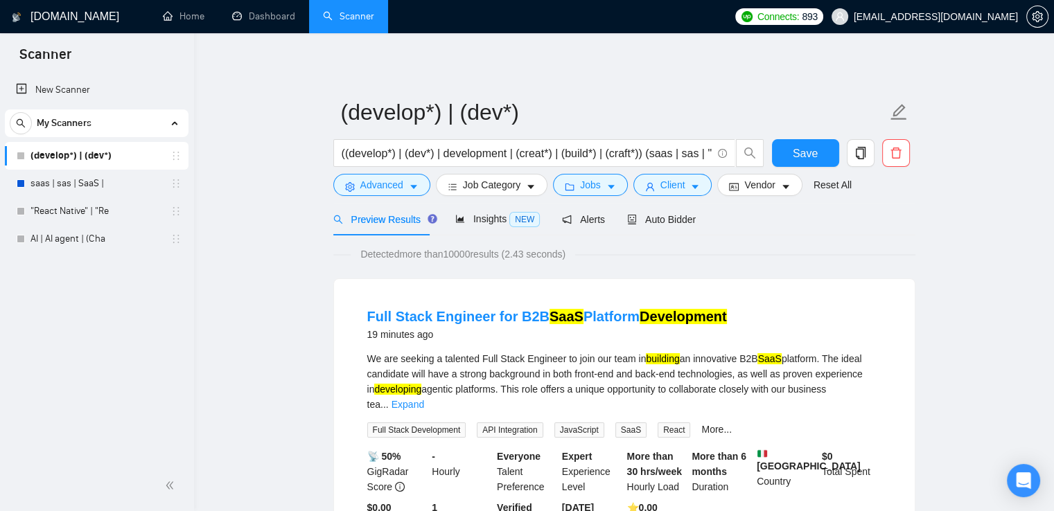
click at [78, 193] on link "saas | sas | SaaS |" at bounding box center [96, 184] width 132 height 28
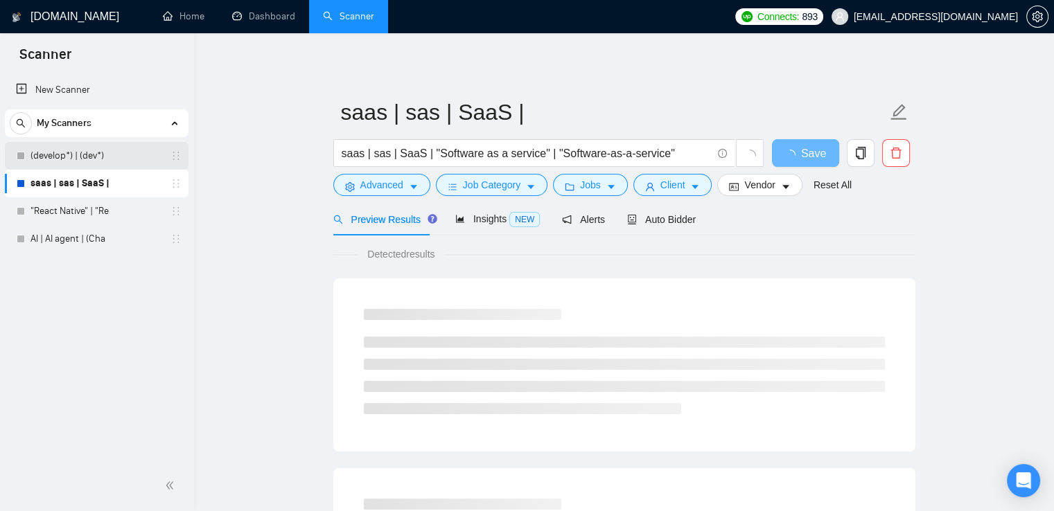
click at [79, 160] on link "(develop*) | (dev*)" at bounding box center [96, 156] width 132 height 28
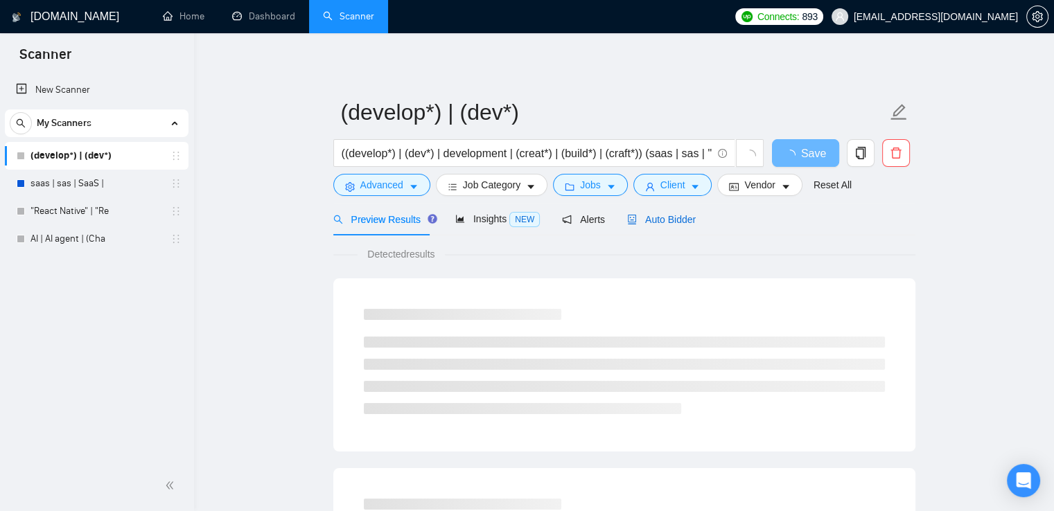
click at [662, 214] on span "Auto Bidder" at bounding box center [661, 219] width 69 height 11
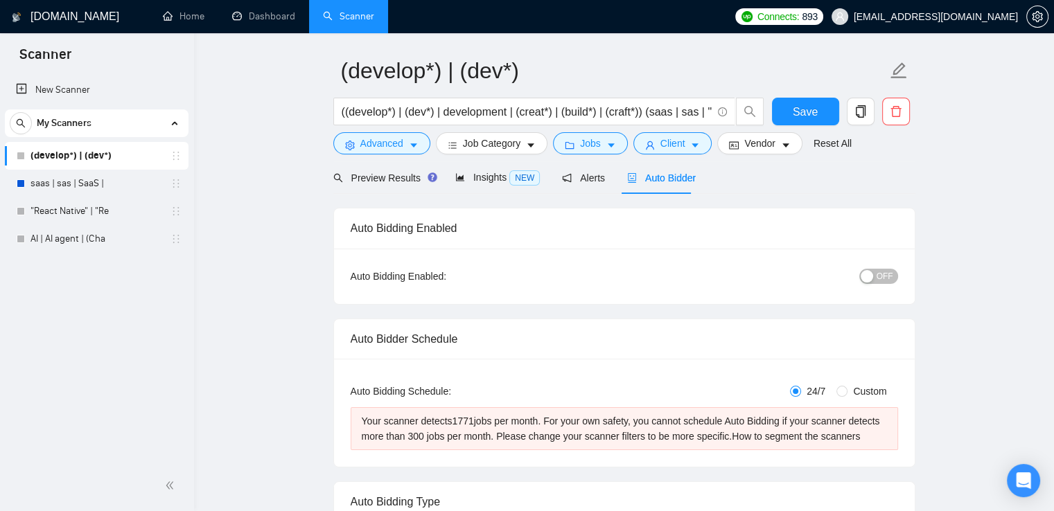
scroll to position [43, 0]
click at [88, 178] on link "saas | sas | SaaS |" at bounding box center [96, 184] width 132 height 28
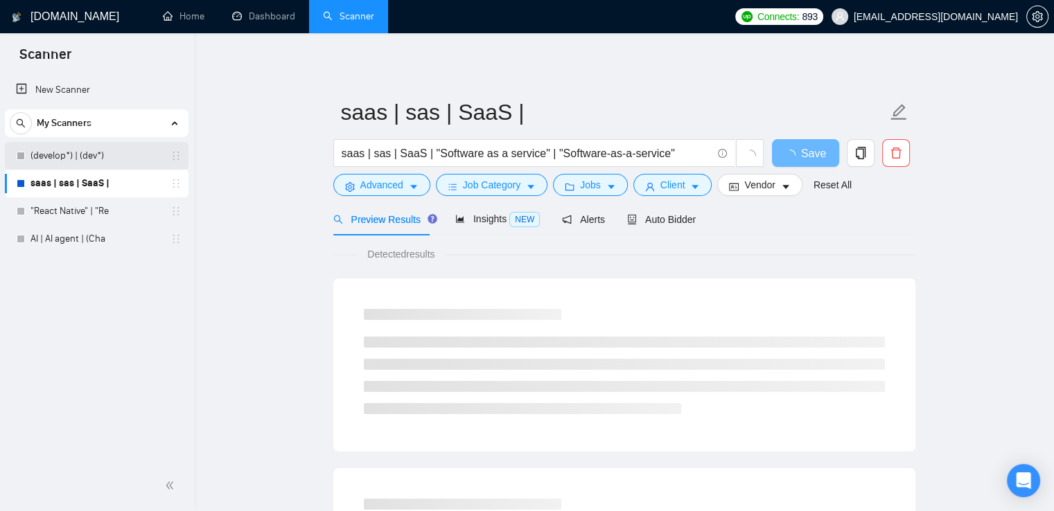
click at [88, 145] on link "(develop*) | (dev*)" at bounding box center [96, 156] width 132 height 28
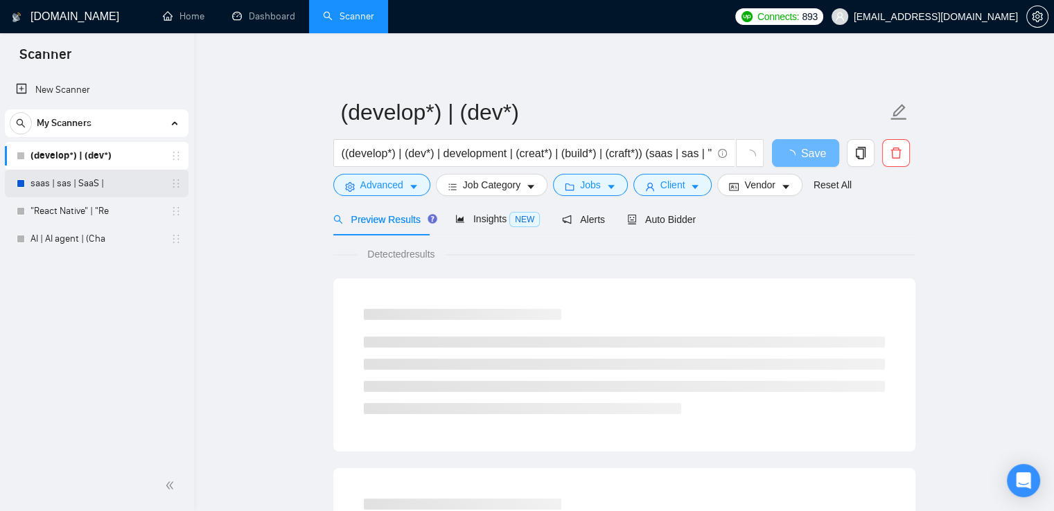
click at [81, 186] on link "saas | sas | SaaS |" at bounding box center [96, 184] width 132 height 28
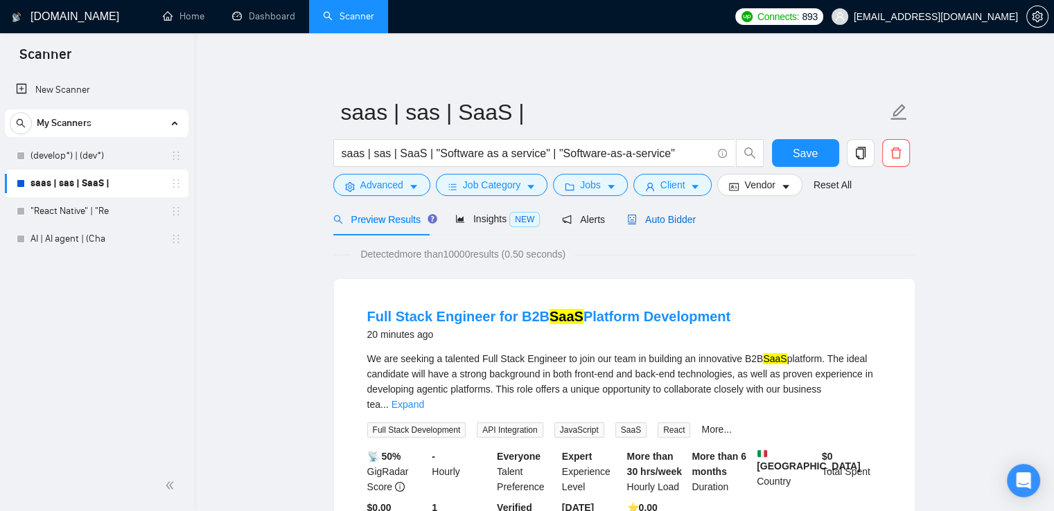
click at [685, 221] on span "Auto Bidder" at bounding box center [661, 219] width 69 height 11
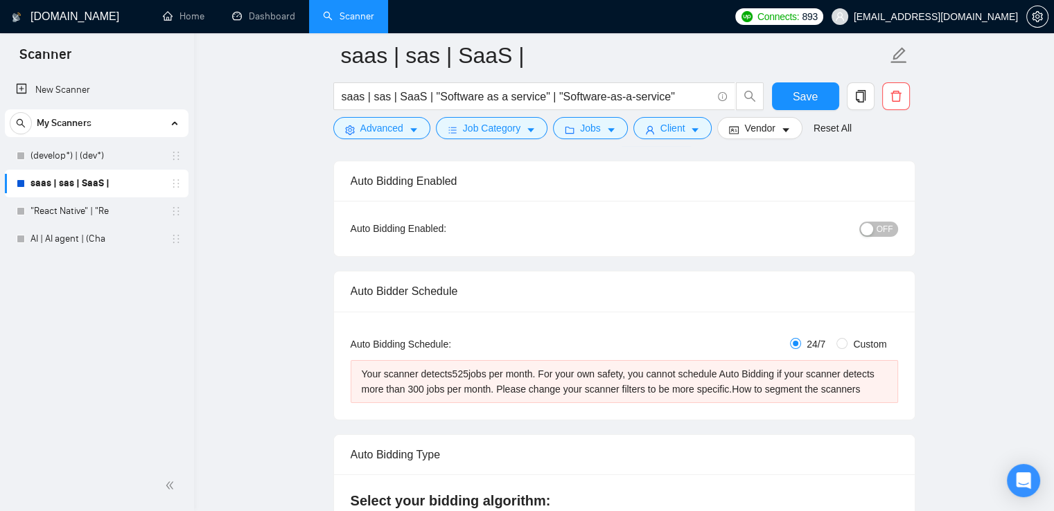
scroll to position [101, 0]
click at [839, 342] on input "Custom" at bounding box center [841, 342] width 11 height 11
radio input "true"
radio input "false"
checkbox input "true"
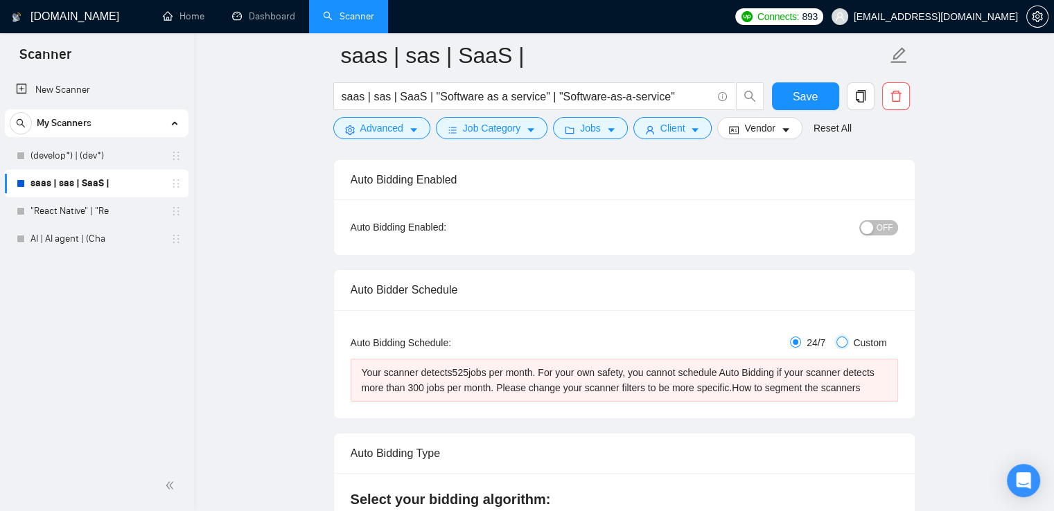
checkbox input "true"
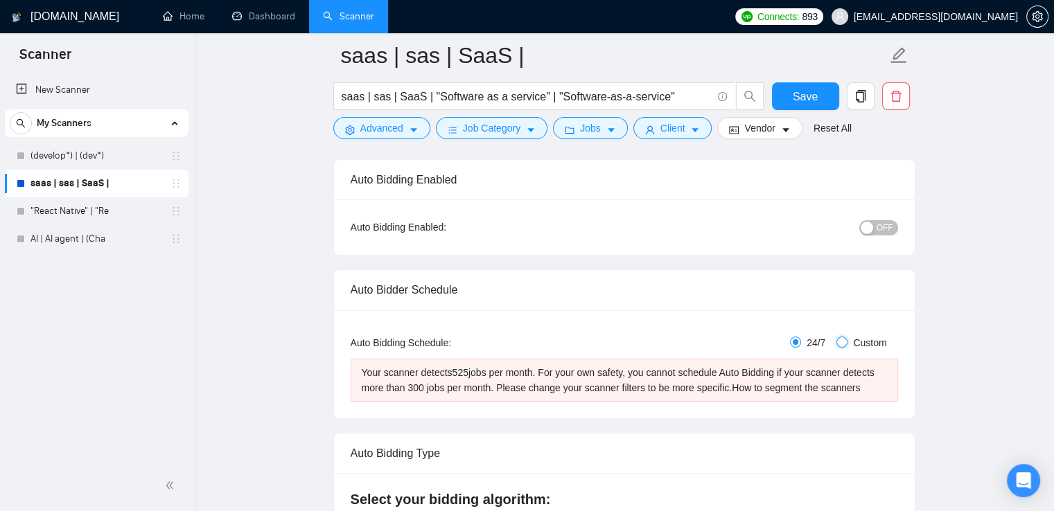
checkbox input "true"
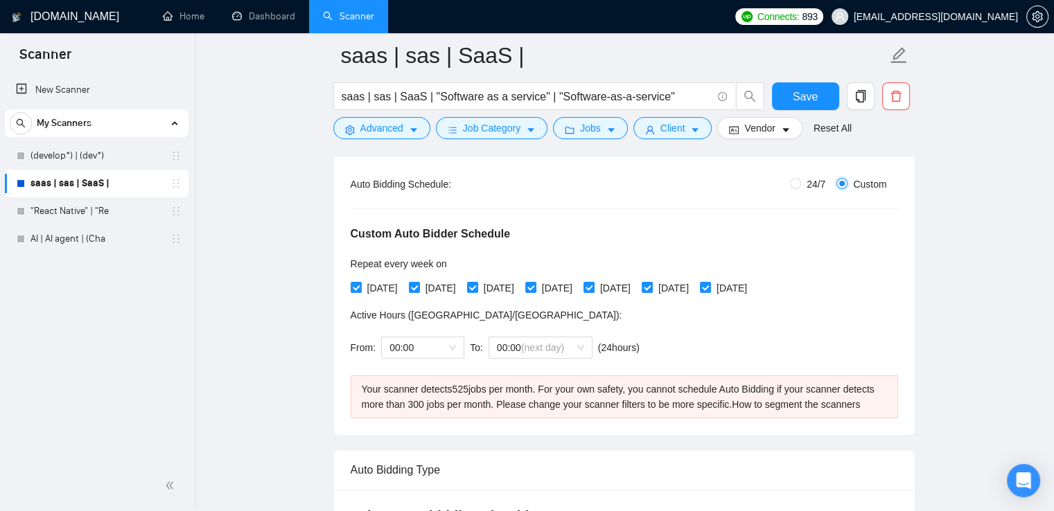
scroll to position [211, 0]
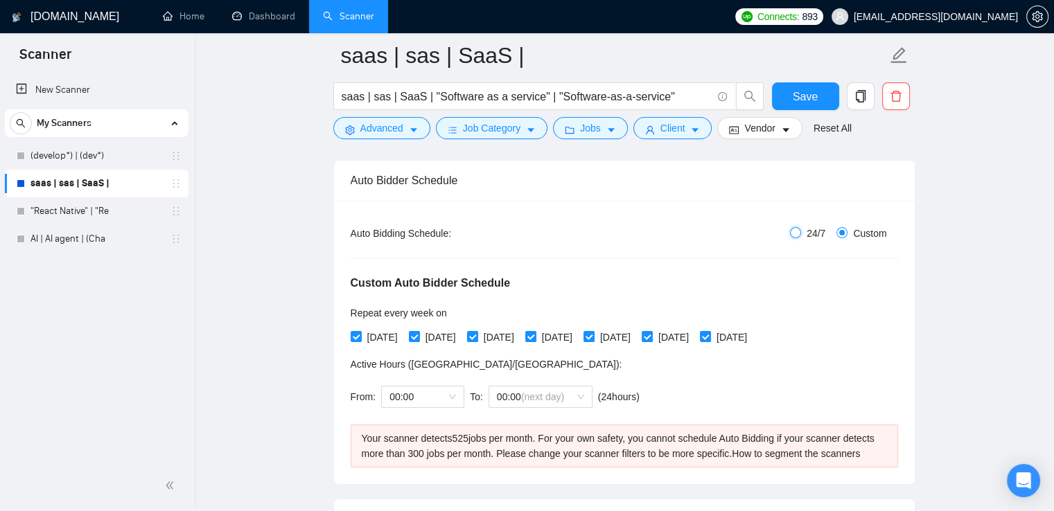
click at [800, 228] on input "24/7" at bounding box center [795, 232] width 11 height 11
radio input "true"
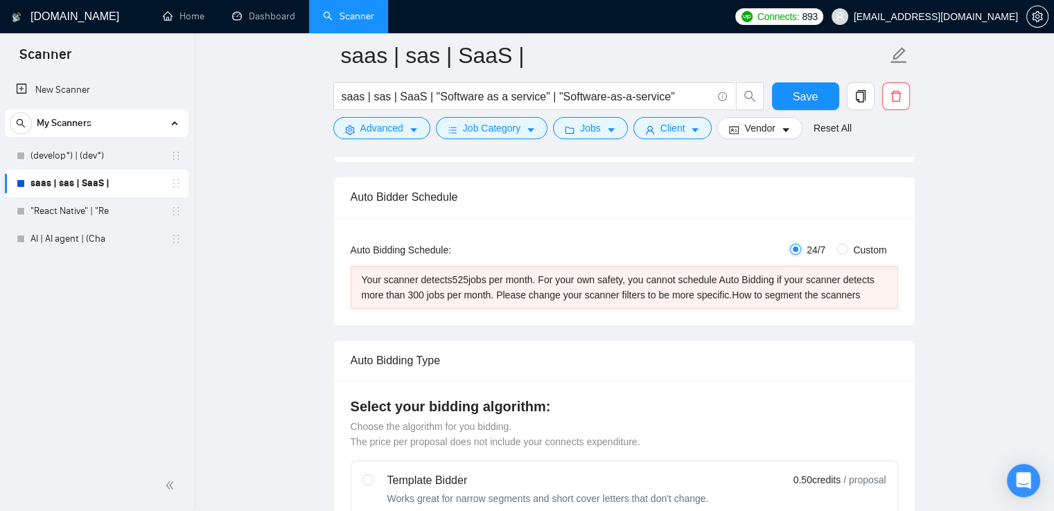
scroll to position [193, 0]
click at [843, 250] on input "Custom" at bounding box center [841, 250] width 11 height 11
radio input "true"
radio input "false"
checkbox input "true"
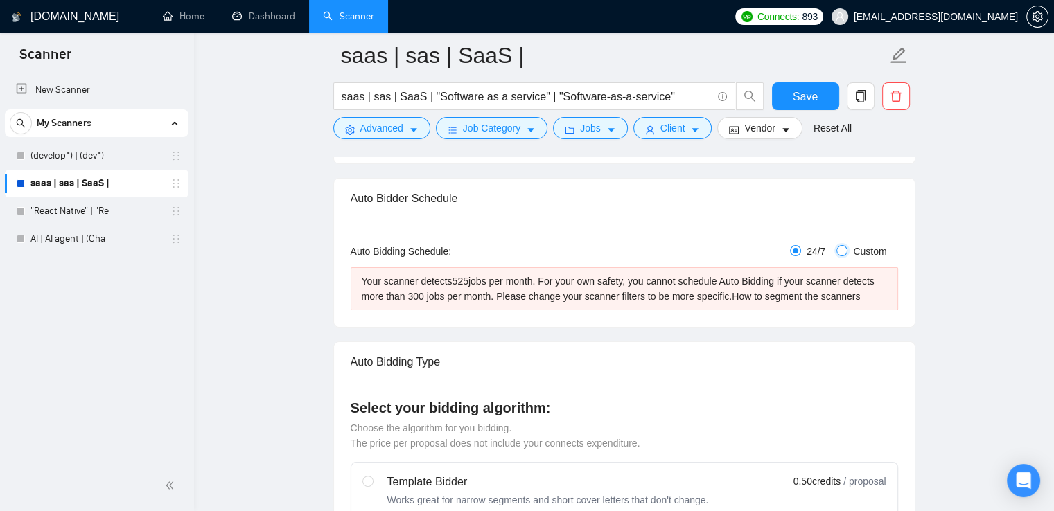
checkbox input "true"
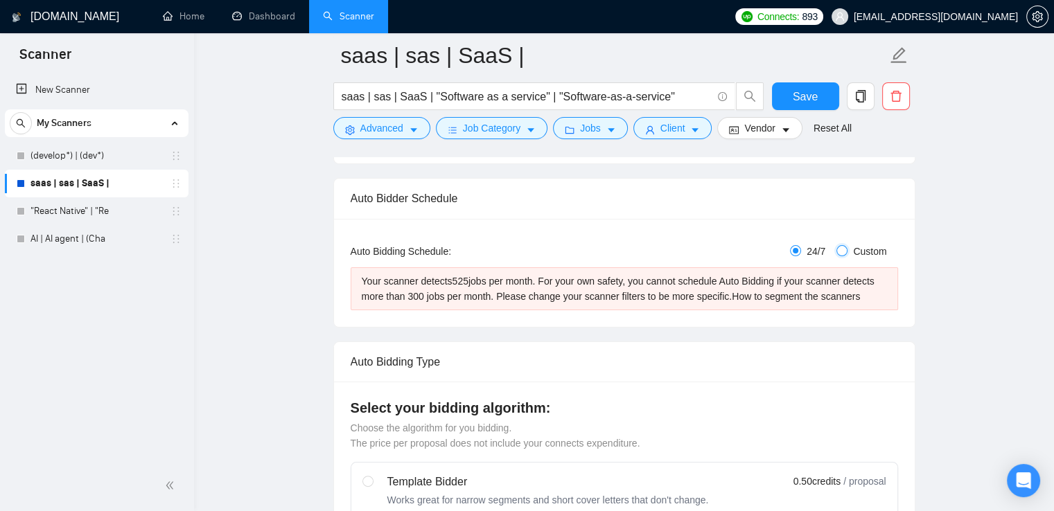
checkbox input "true"
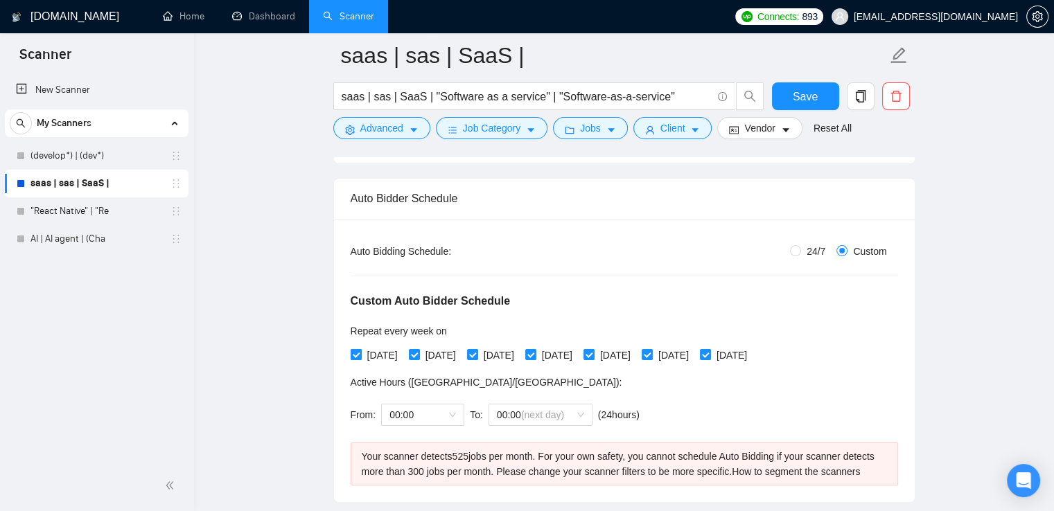
click at [374, 355] on span "[DATE]" at bounding box center [383, 355] width 42 height 15
click at [360, 355] on input "[DATE]" at bounding box center [356, 354] width 10 height 10
checkbox input "false"
click at [441, 353] on span "[DATE]" at bounding box center [441, 355] width 42 height 15
click at [419, 353] on input "[DATE]" at bounding box center [414, 354] width 10 height 10
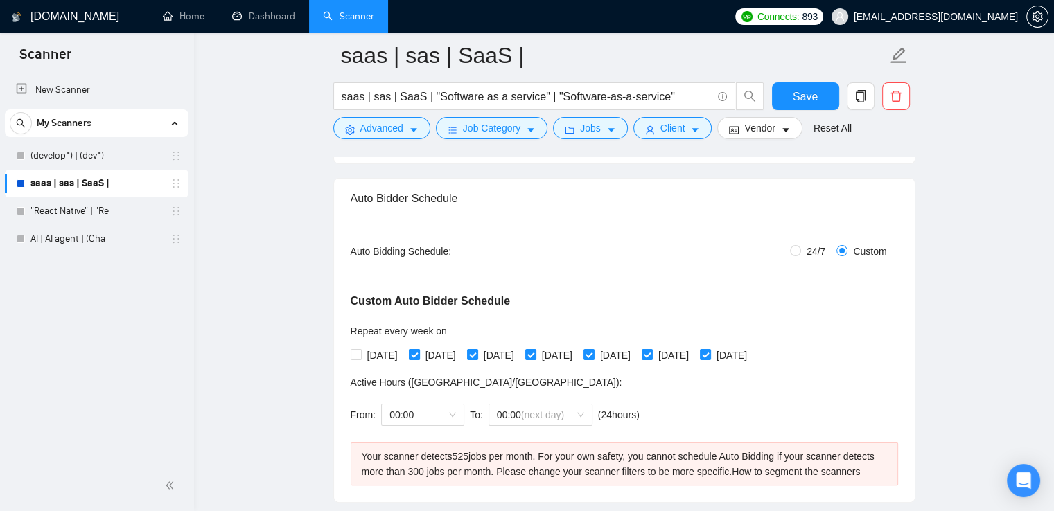
checkbox input "false"
click at [520, 353] on span "[DATE]" at bounding box center [499, 355] width 42 height 15
click at [477, 353] on input "[DATE]" at bounding box center [472, 354] width 10 height 10
checkbox input "false"
click at [578, 355] on span "[DATE]" at bounding box center [557, 355] width 42 height 15
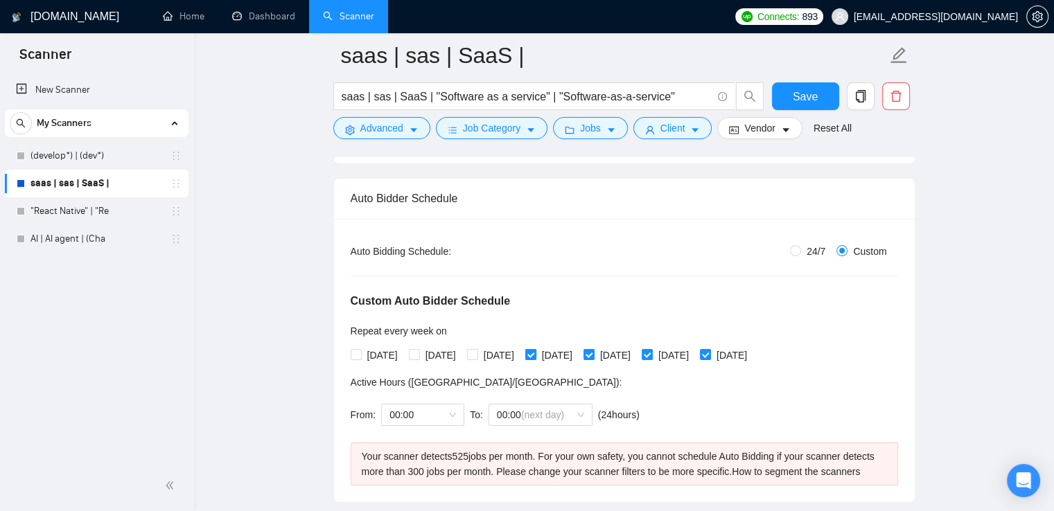
click at [535, 355] on input "[DATE]" at bounding box center [530, 354] width 10 height 10
checkbox input "false"
click at [636, 352] on span "[DATE]" at bounding box center [616, 355] width 42 height 15
click at [593, 352] on input "[DATE]" at bounding box center [588, 354] width 10 height 10
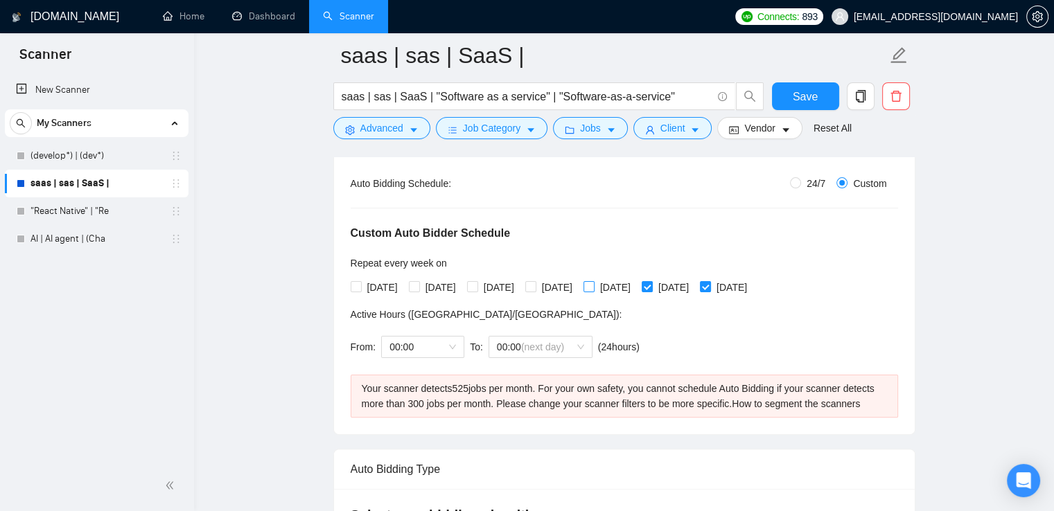
scroll to position [262, 0]
click at [593, 281] on input "[DATE]" at bounding box center [588, 285] width 10 height 10
checkbox input "true"
click at [564, 285] on span "[DATE]" at bounding box center [557, 286] width 42 height 15
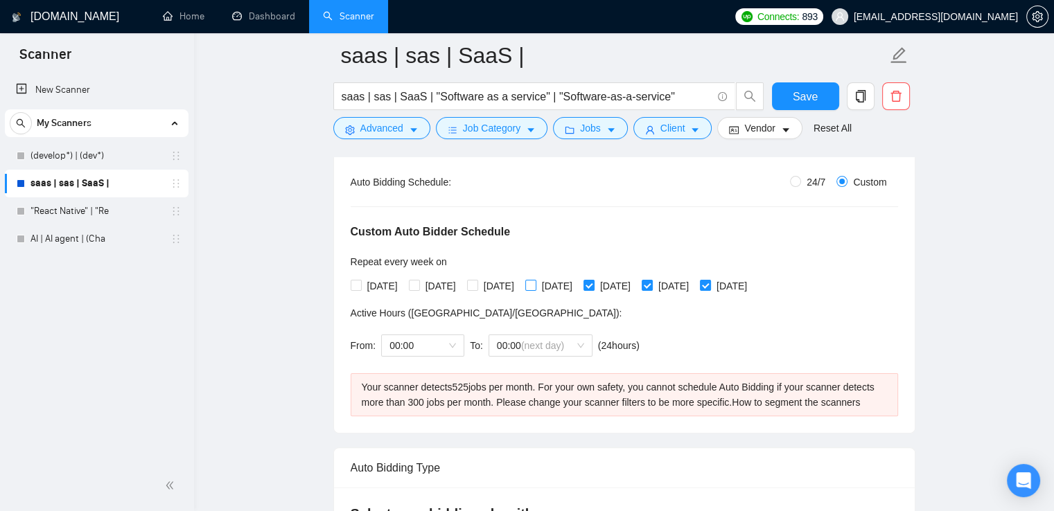
click at [535, 285] on input "[DATE]" at bounding box center [530, 285] width 10 height 10
checkbox input "true"
click at [504, 285] on span "[DATE]" at bounding box center [499, 286] width 42 height 15
click at [477, 285] on input "[DATE]" at bounding box center [472, 285] width 10 height 10
checkbox input "true"
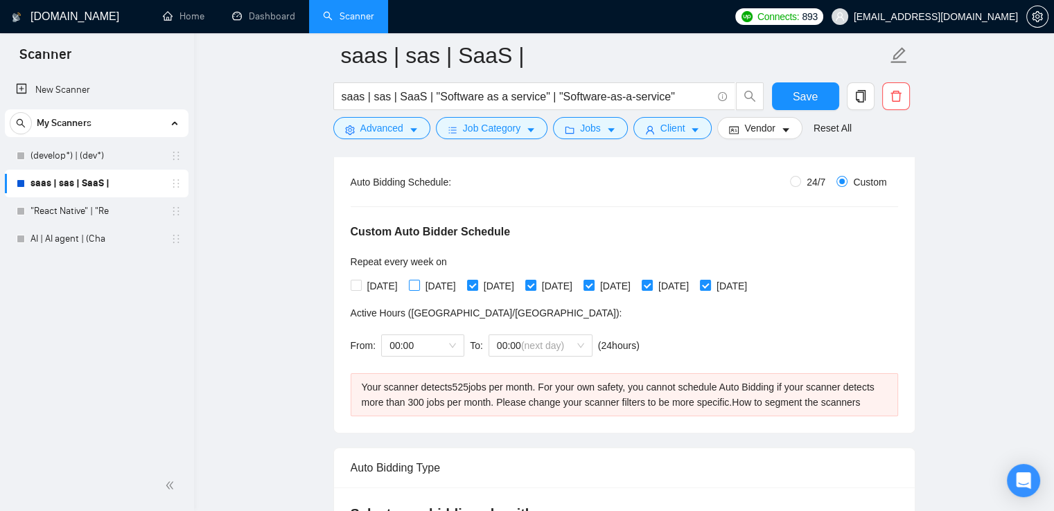
click at [443, 286] on span "[DATE]" at bounding box center [441, 286] width 42 height 15
click at [419, 286] on input "[DATE]" at bounding box center [414, 285] width 10 height 10
checkbox input "true"
click at [387, 286] on span "[DATE]" at bounding box center [383, 286] width 42 height 15
click at [360, 286] on input "[DATE]" at bounding box center [356, 285] width 10 height 10
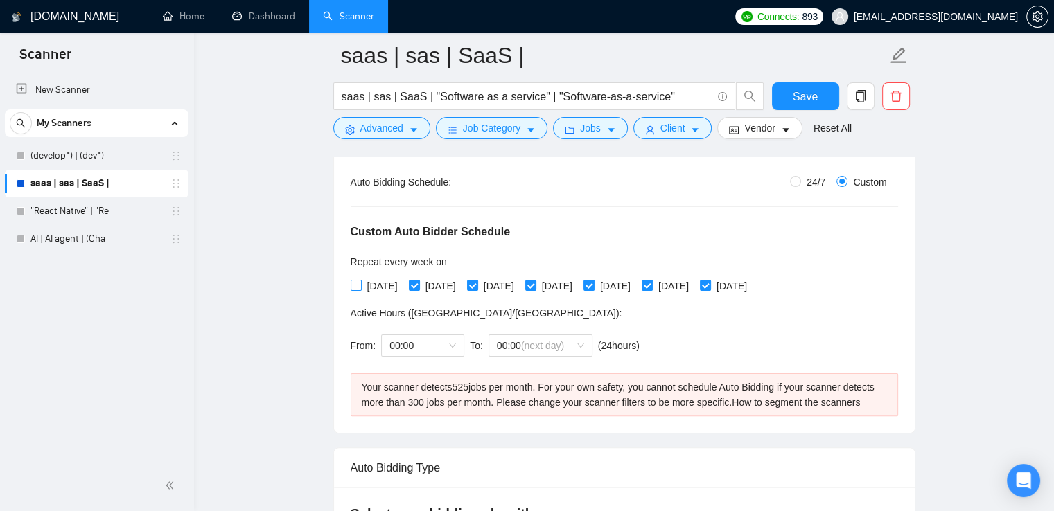
checkbox input "true"
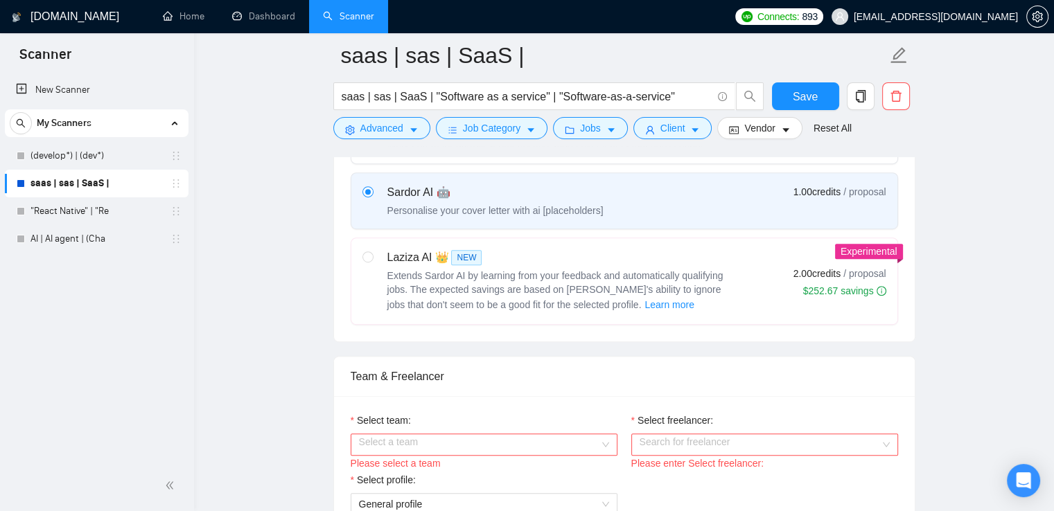
scroll to position [895, 0]
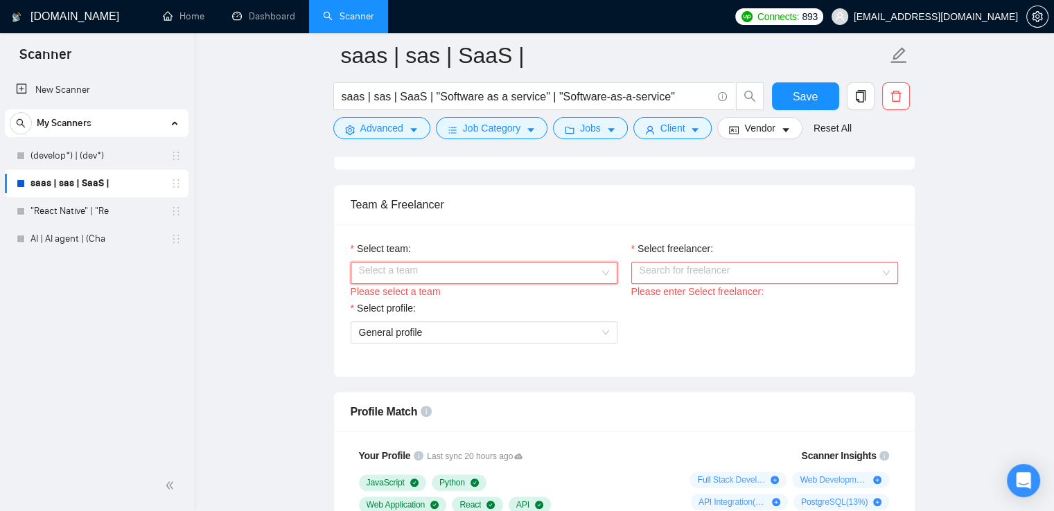
click at [471, 270] on input "Select team:" at bounding box center [479, 273] width 240 height 21
click at [500, 270] on input "Select team:" at bounding box center [479, 273] width 240 height 21
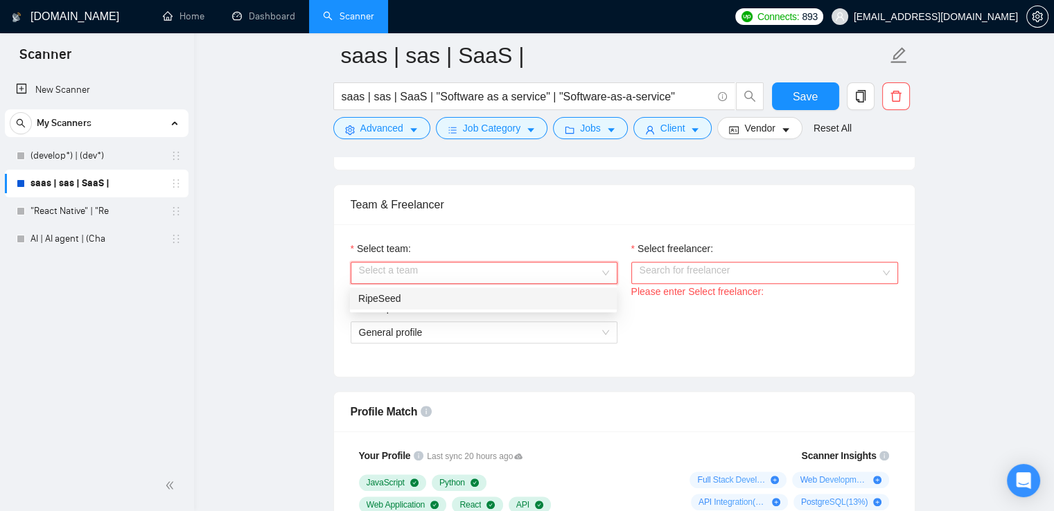
click at [493, 297] on div "RipeSeed" at bounding box center [483, 298] width 250 height 15
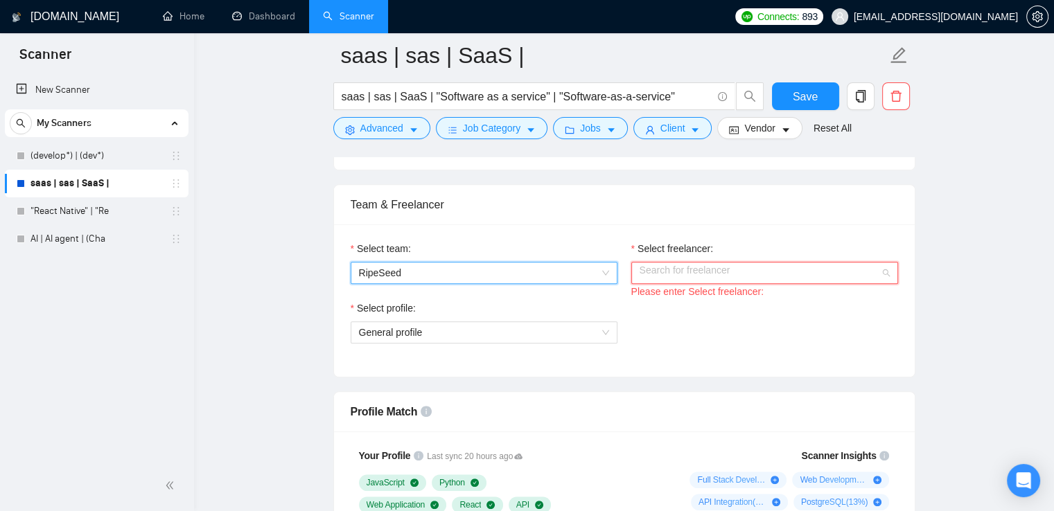
click at [689, 267] on input "Select freelancer:" at bounding box center [760, 273] width 240 height 21
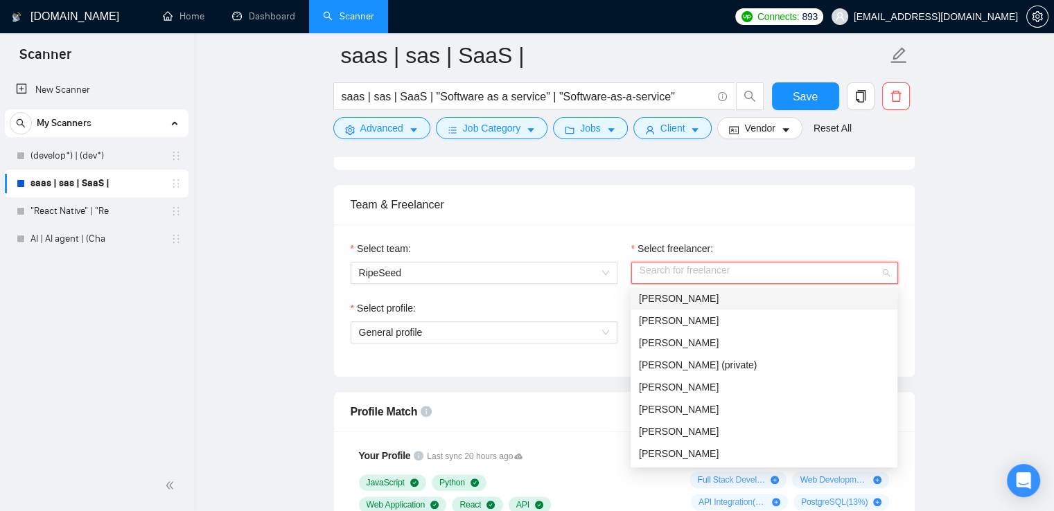
click at [689, 297] on div "[PERSON_NAME]" at bounding box center [764, 298] width 250 height 15
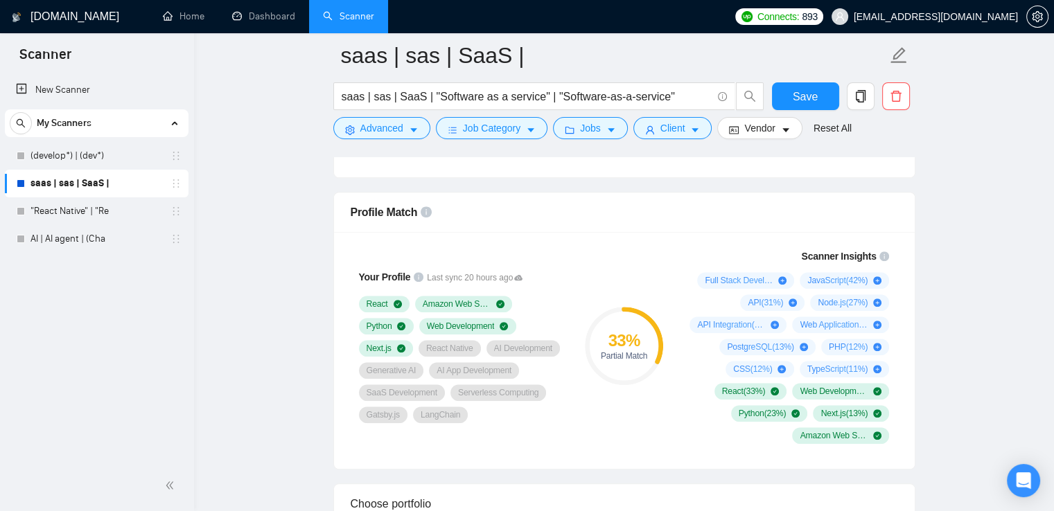
scroll to position [1096, 0]
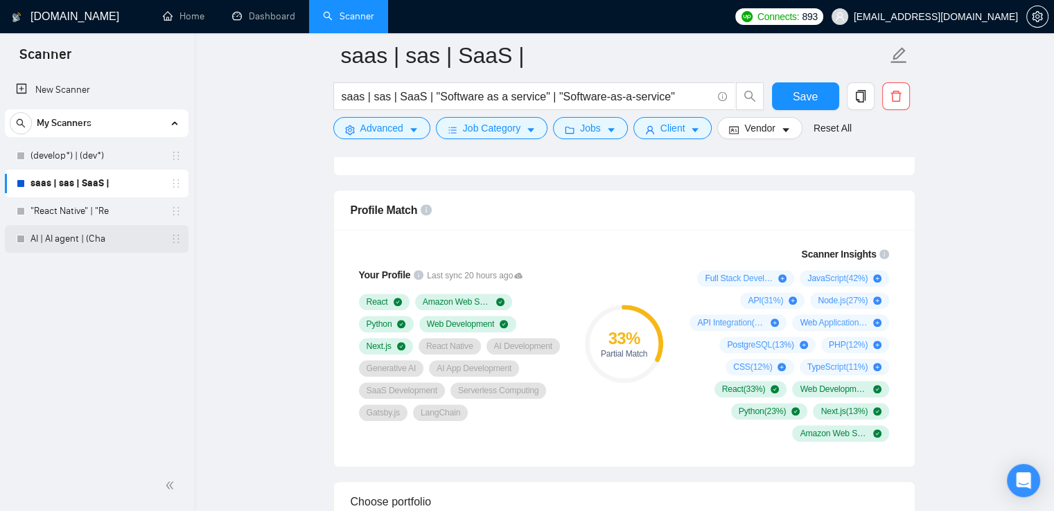
click at [113, 240] on link "AI | AI agent | (Cha" at bounding box center [96, 239] width 132 height 28
click at [134, 235] on link "AI | AI agent | (Cha" at bounding box center [96, 239] width 132 height 28
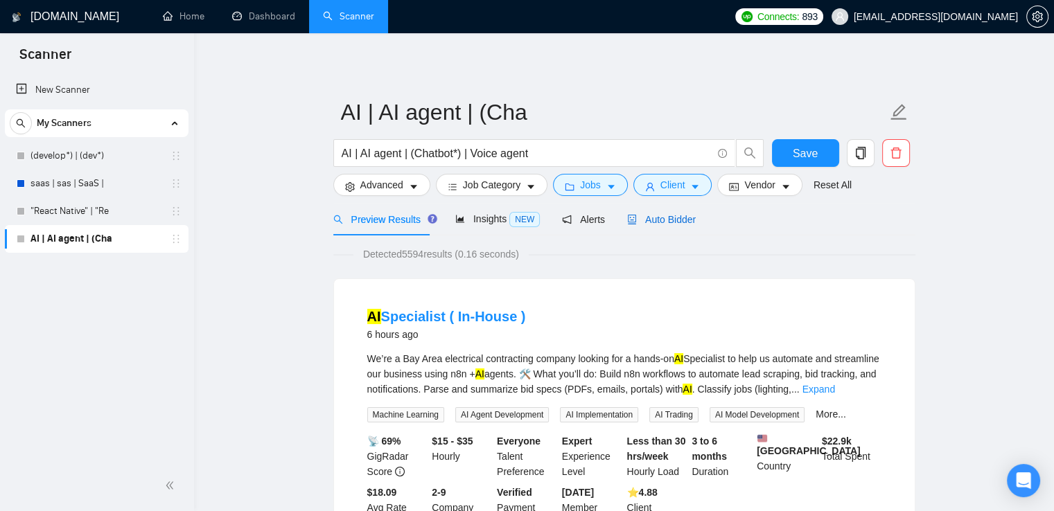
click at [635, 219] on span "Auto Bidder" at bounding box center [661, 219] width 69 height 11
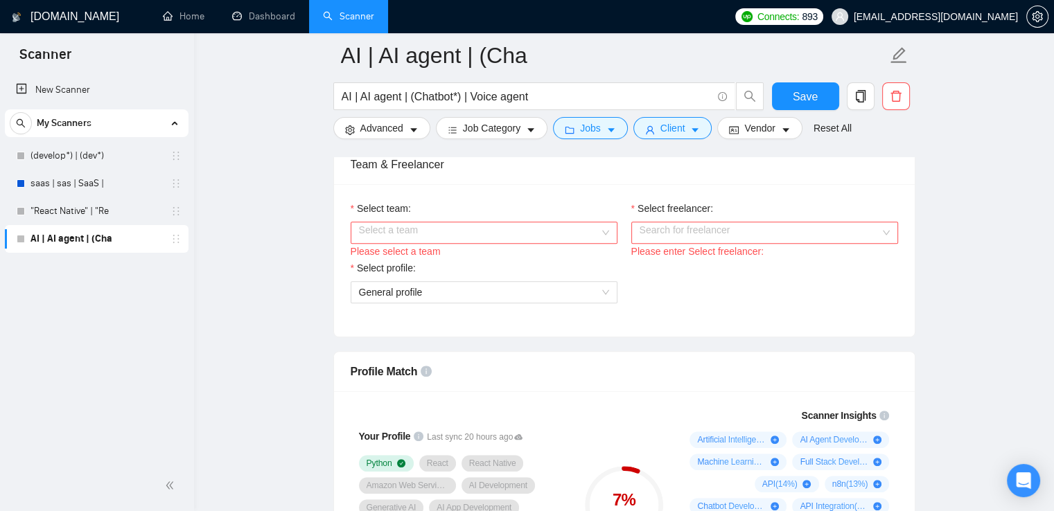
scroll to position [762, 0]
click at [590, 222] on input "Select team:" at bounding box center [479, 230] width 240 height 21
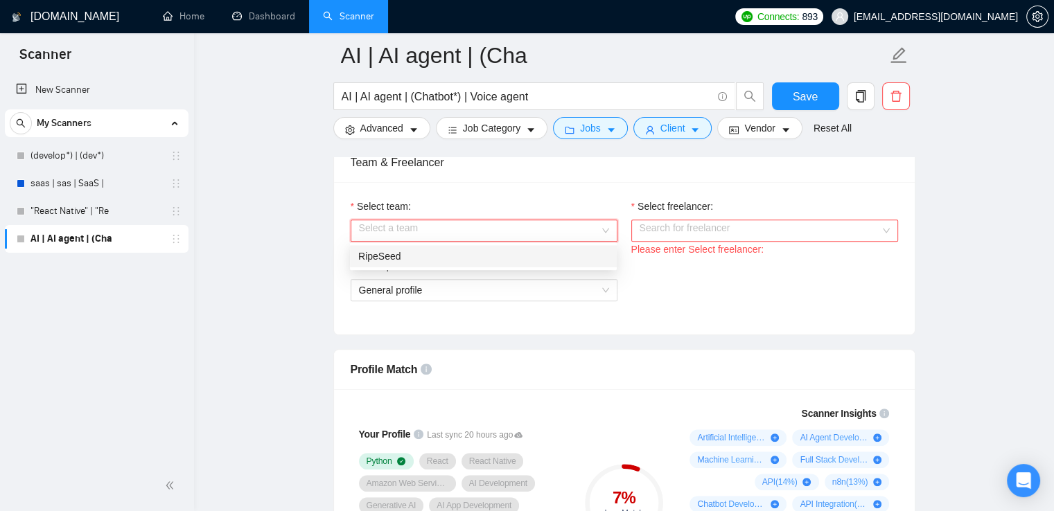
click at [519, 254] on div "RipeSeed" at bounding box center [483, 256] width 250 height 15
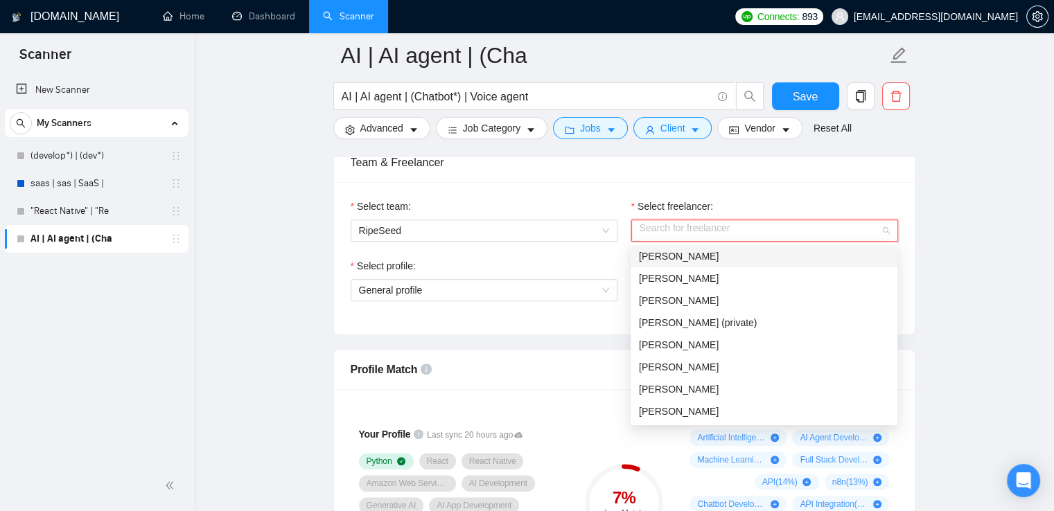
click at [683, 225] on input "Select freelancer:" at bounding box center [760, 230] width 240 height 21
click at [668, 261] on span "[PERSON_NAME]" at bounding box center [679, 256] width 80 height 11
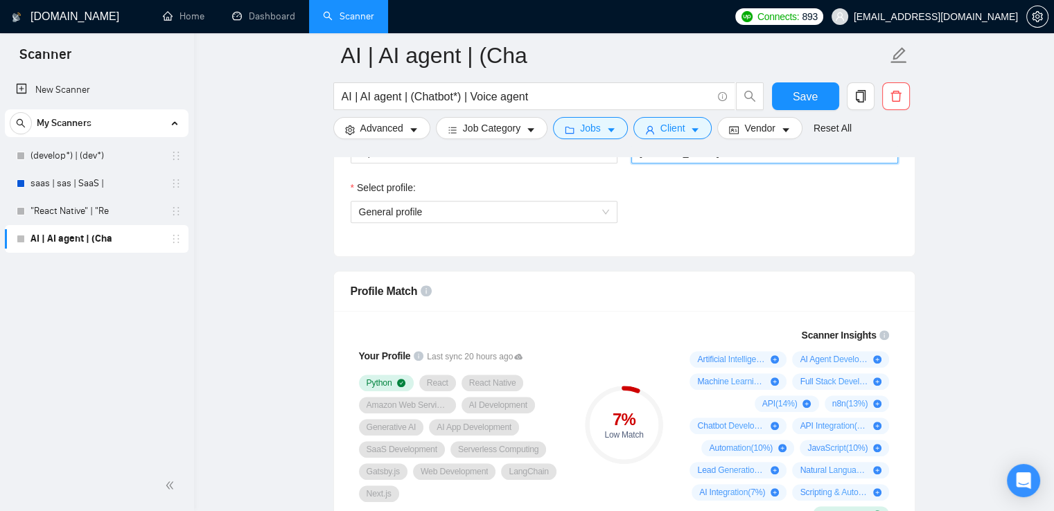
scroll to position [844, 0]
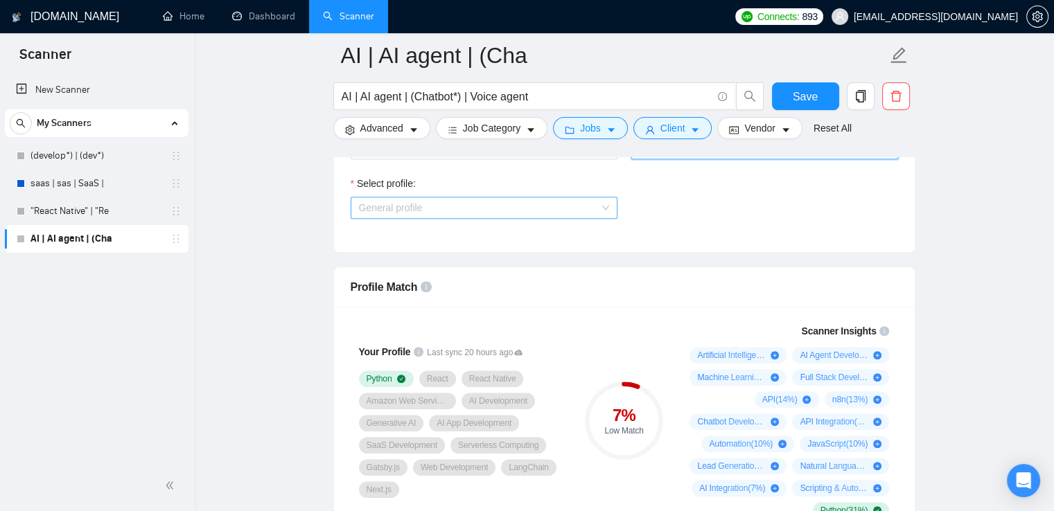
click at [571, 202] on span "General profile" at bounding box center [484, 207] width 250 height 21
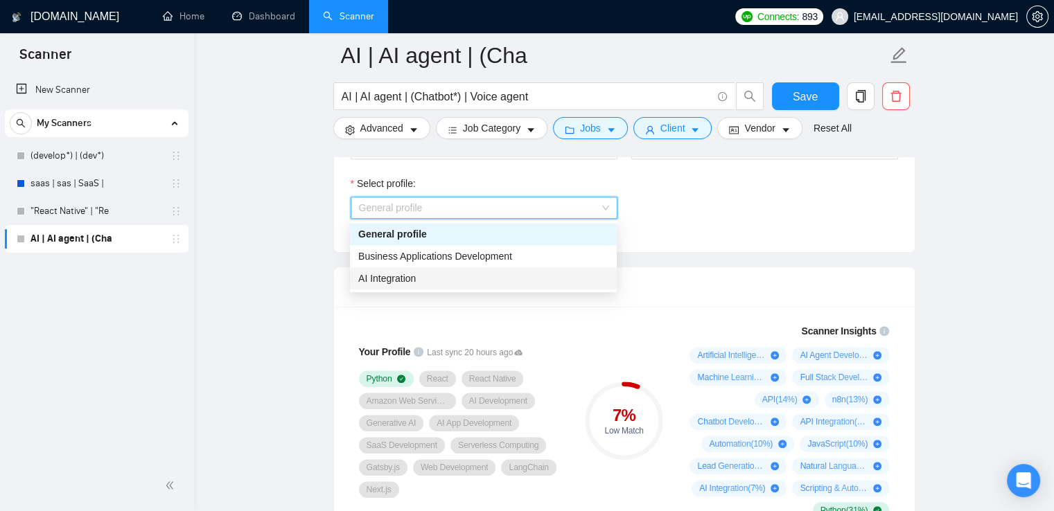
click at [488, 279] on div "AI Integration" at bounding box center [483, 278] width 250 height 15
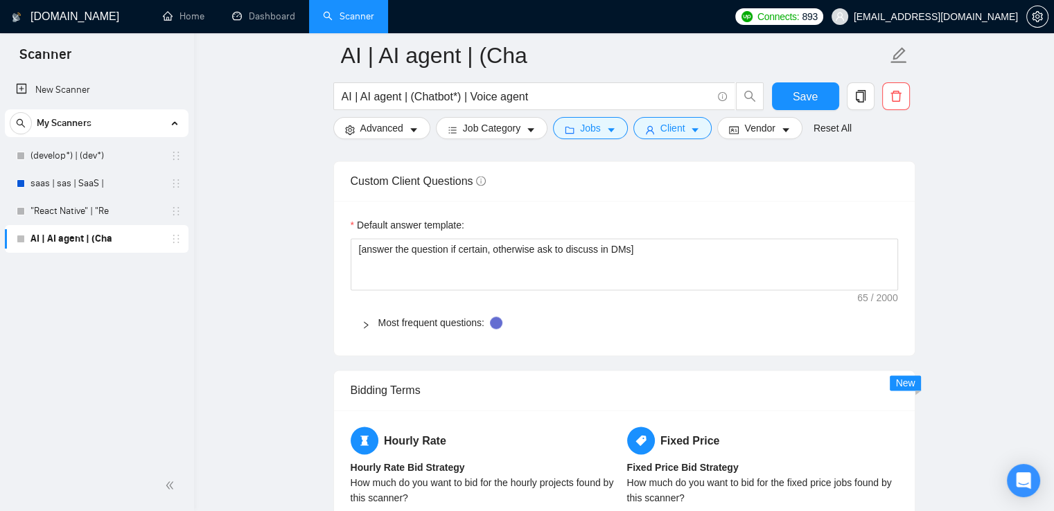
scroll to position [1974, 0]
click at [358, 323] on div "Most frequent questions:" at bounding box center [624, 322] width 547 height 32
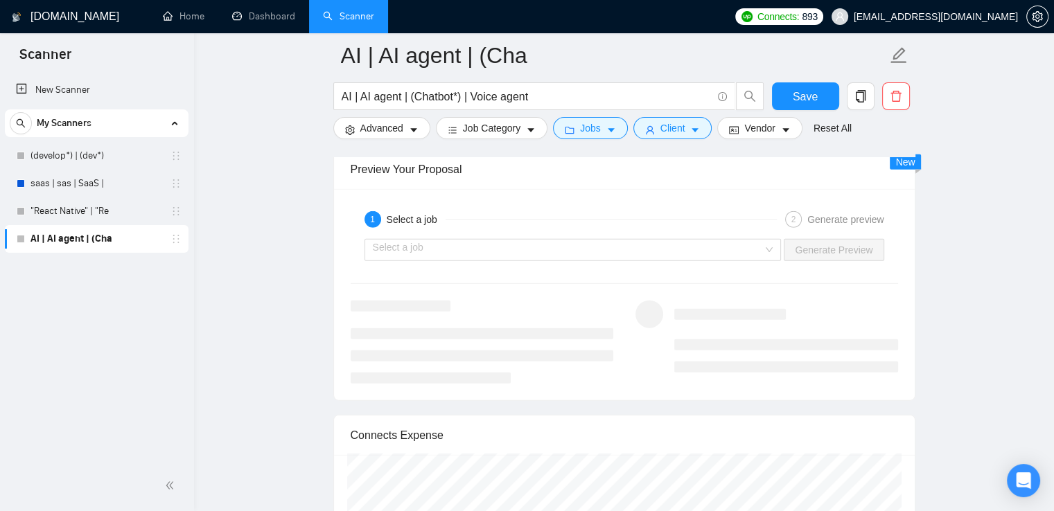
scroll to position [3259, 0]
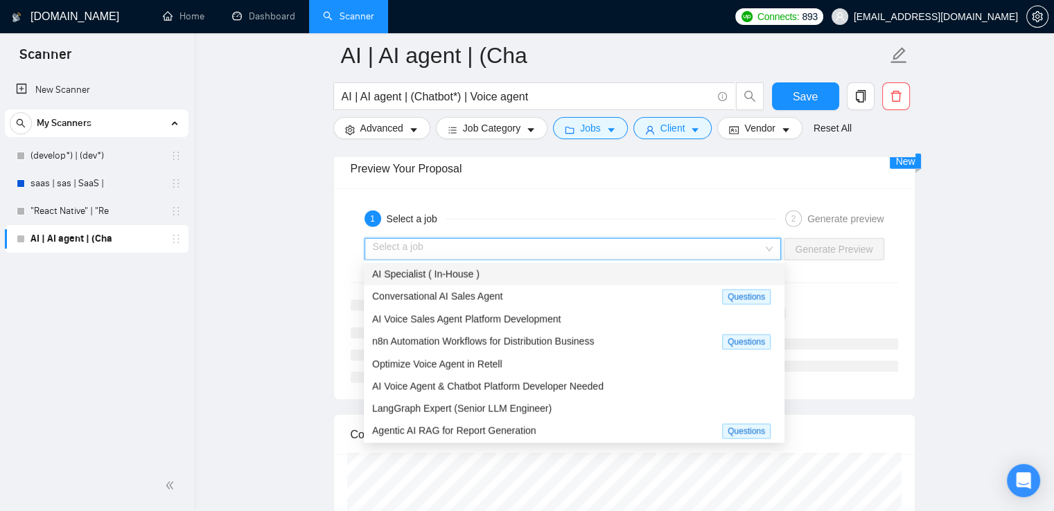
click at [525, 241] on input "search" at bounding box center [568, 249] width 391 height 21
click at [501, 272] on div "AI Specialist ( In-House )" at bounding box center [574, 274] width 404 height 15
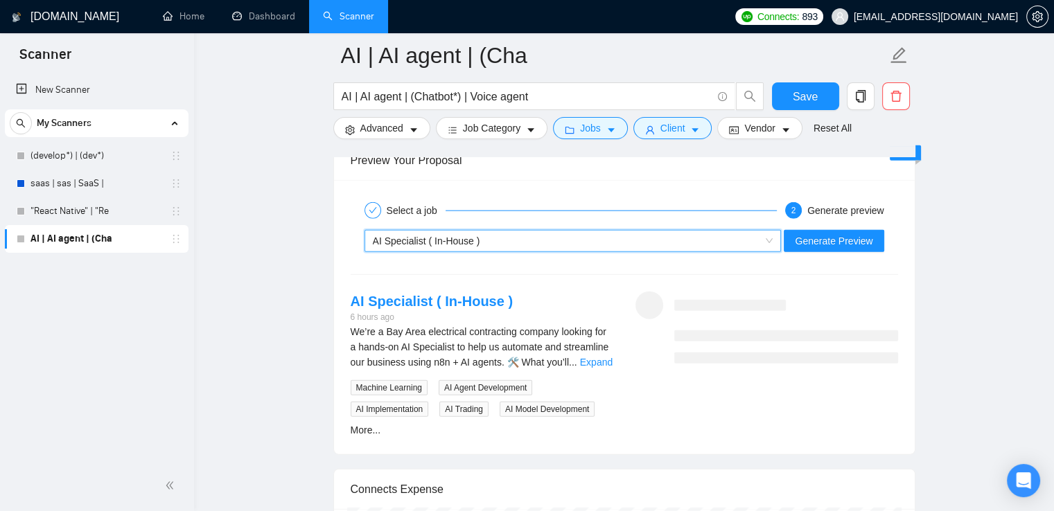
scroll to position [3263, 0]
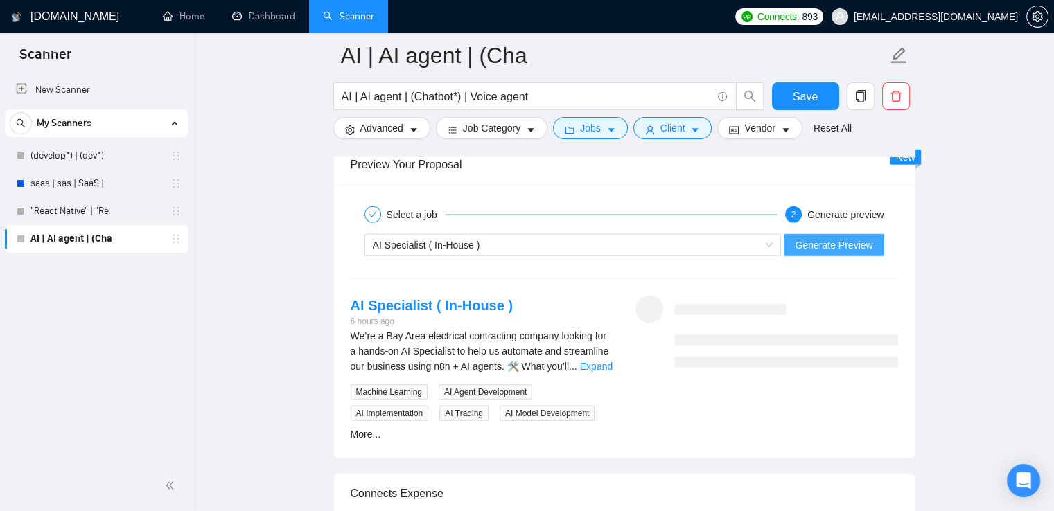
click at [799, 245] on span "Generate Preview" at bounding box center [834, 245] width 78 height 15
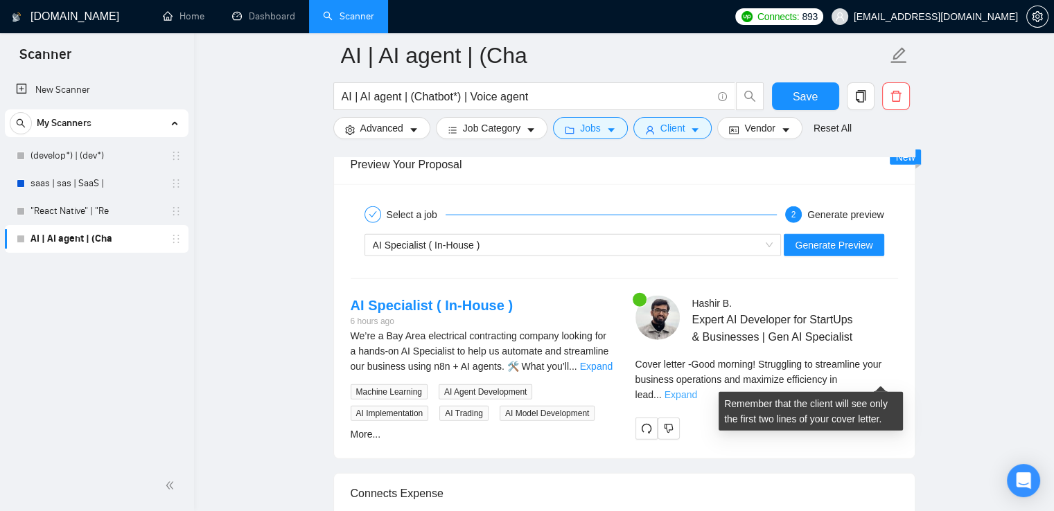
click at [697, 389] on link "Expand" at bounding box center [681, 394] width 33 height 11
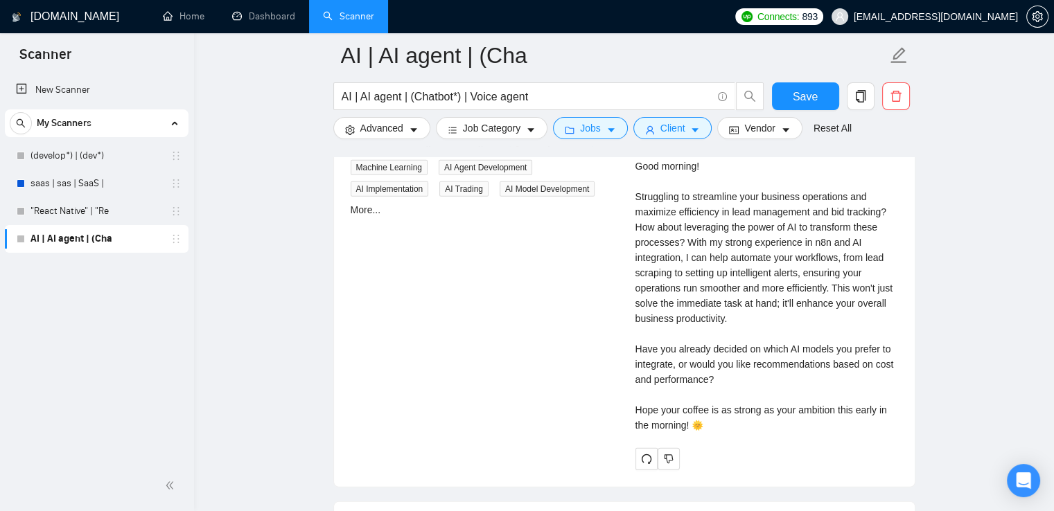
scroll to position [3487, 0]
click at [878, 376] on div "Cover letter Good morning! Struggling to streamline your business operations an…" at bounding box center [766, 289] width 263 height 290
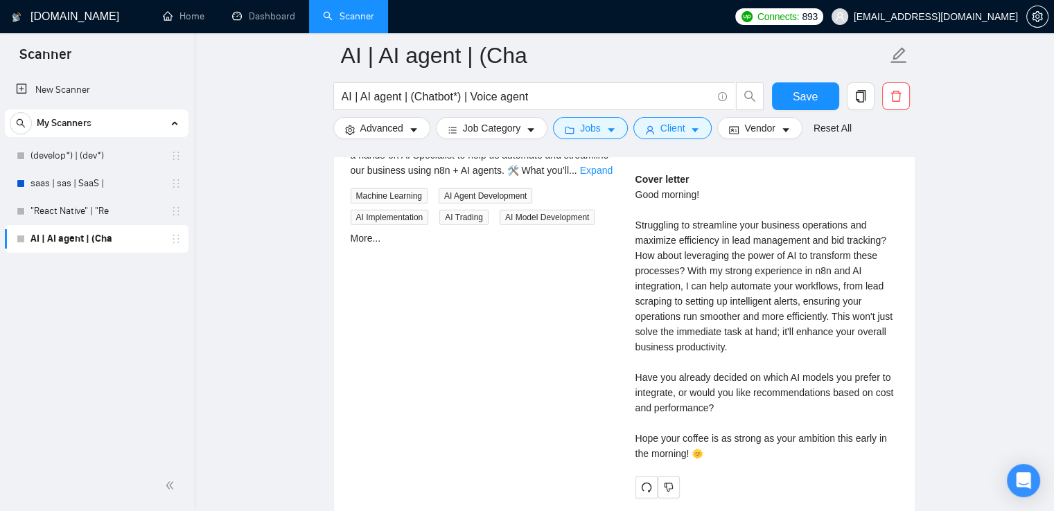
scroll to position [3458, 0]
click at [694, 269] on div "Cover letter Good morning! Struggling to streamline your business operations an…" at bounding box center [766, 318] width 263 height 290
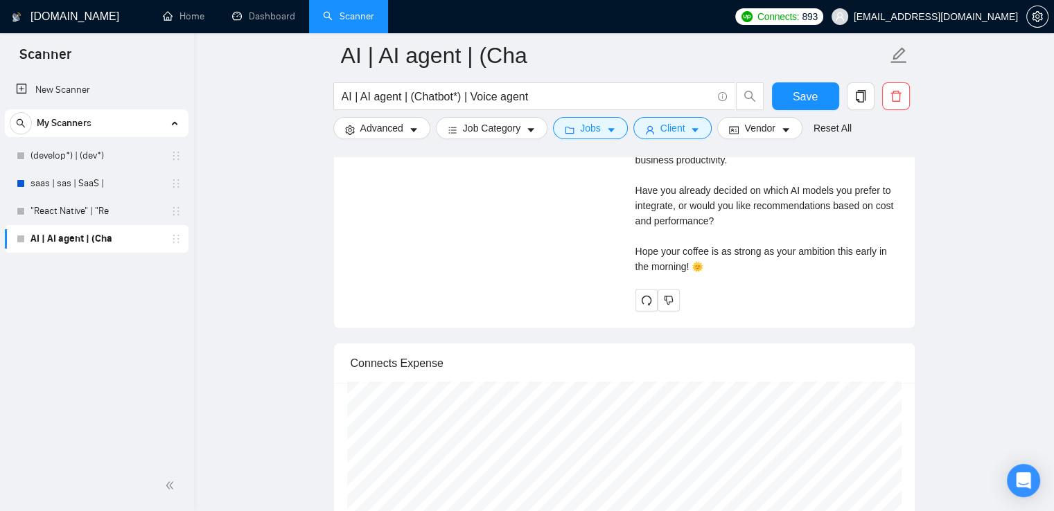
scroll to position [3648, 0]
click at [639, 295] on span "redo" at bounding box center [646, 299] width 21 height 11
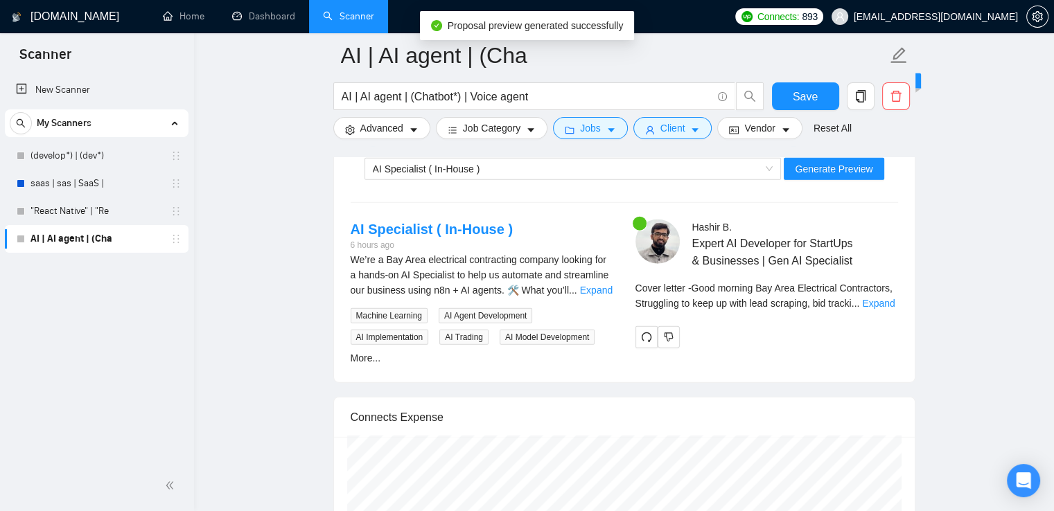
scroll to position [3342, 0]
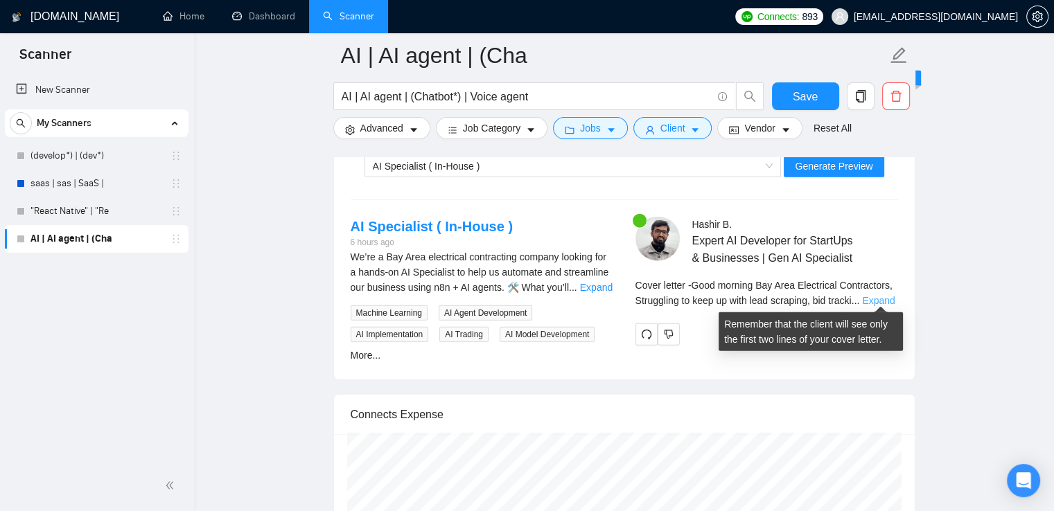
click at [874, 301] on link "Expand" at bounding box center [878, 300] width 33 height 11
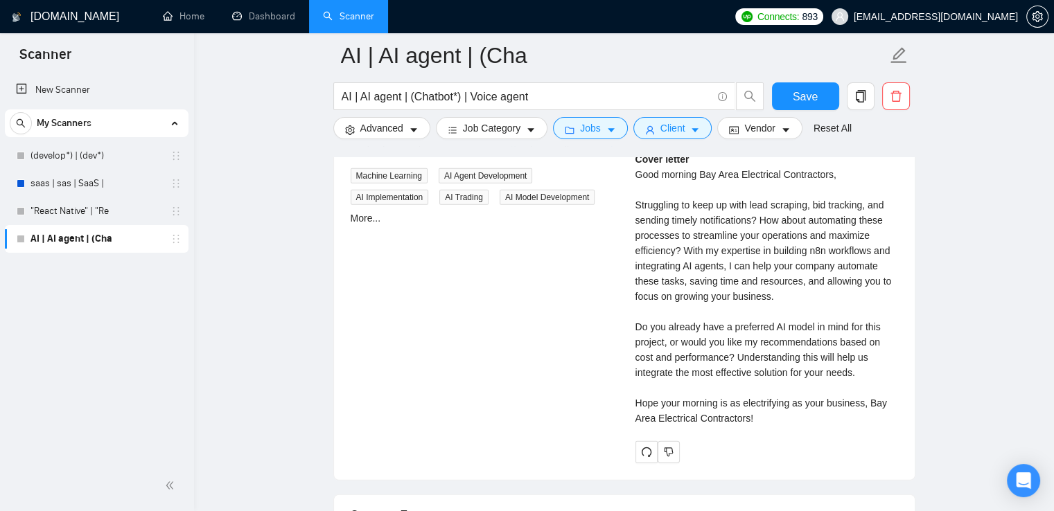
scroll to position [3480, 0]
